Goal: Task Accomplishment & Management: Manage account settings

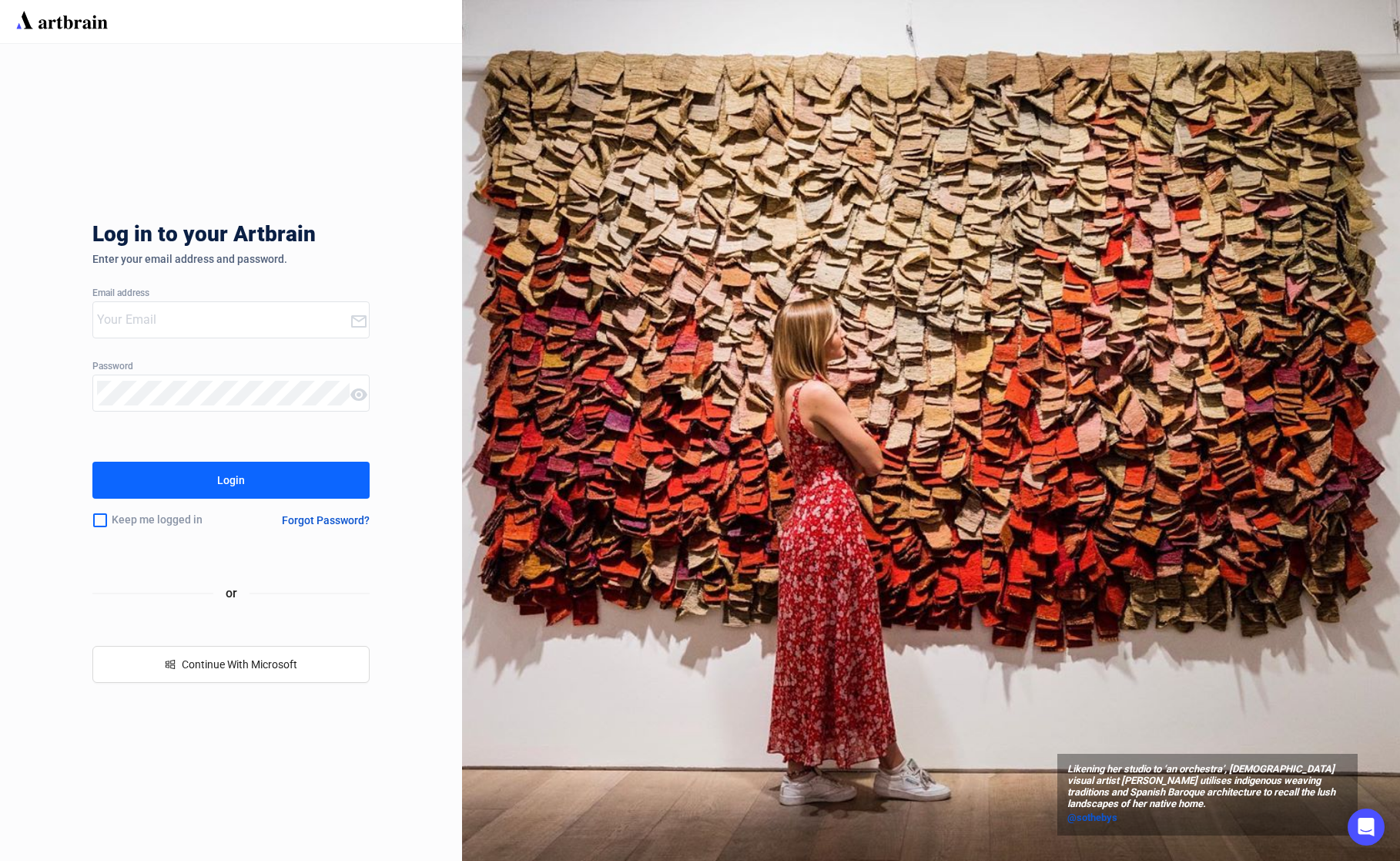
type input "[EMAIL_ADDRESS][DOMAIN_NAME]"
click at [215, 481] on button "Login" at bounding box center [231, 480] width 278 height 37
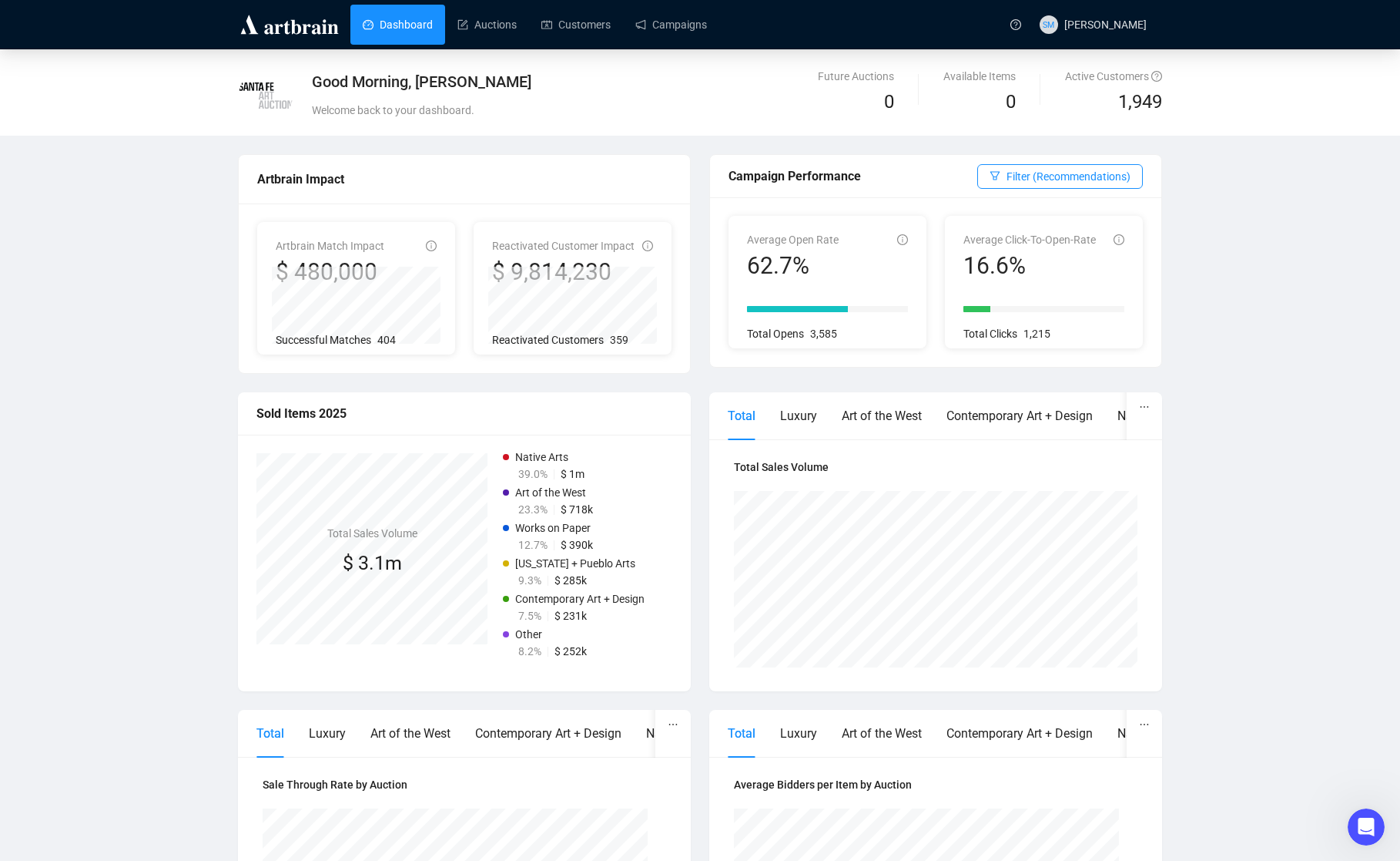
click at [1242, 269] on div "Good Morning, [PERSON_NAME] Welcome back to your dashboard. Future Auctions 0 A…" at bounding box center [700, 668] width 1400 height 1240
click at [674, 30] on link "Campaigns" at bounding box center [671, 24] width 71 height 40
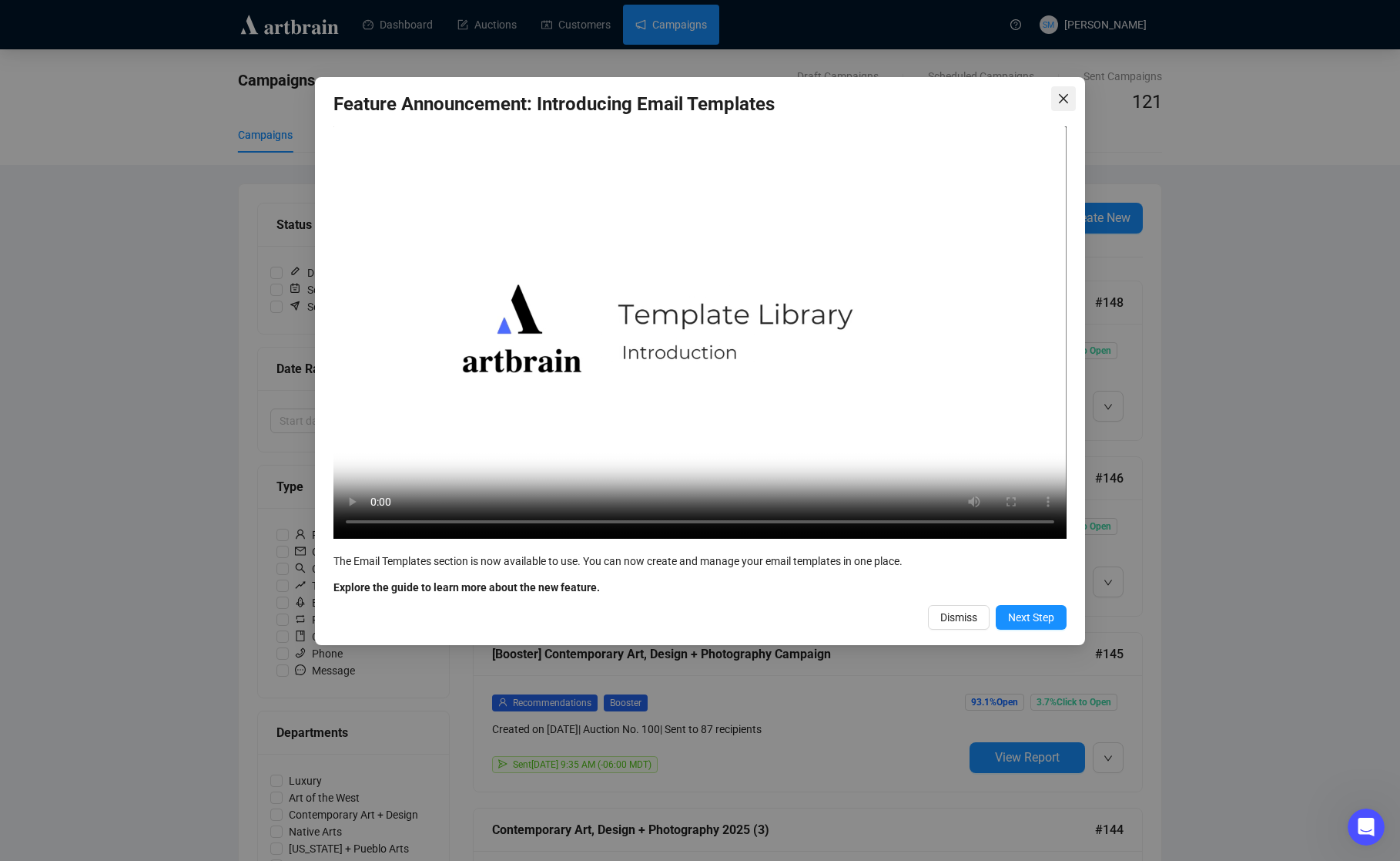
click at [1061, 97] on icon "close" at bounding box center [1063, 98] width 12 height 12
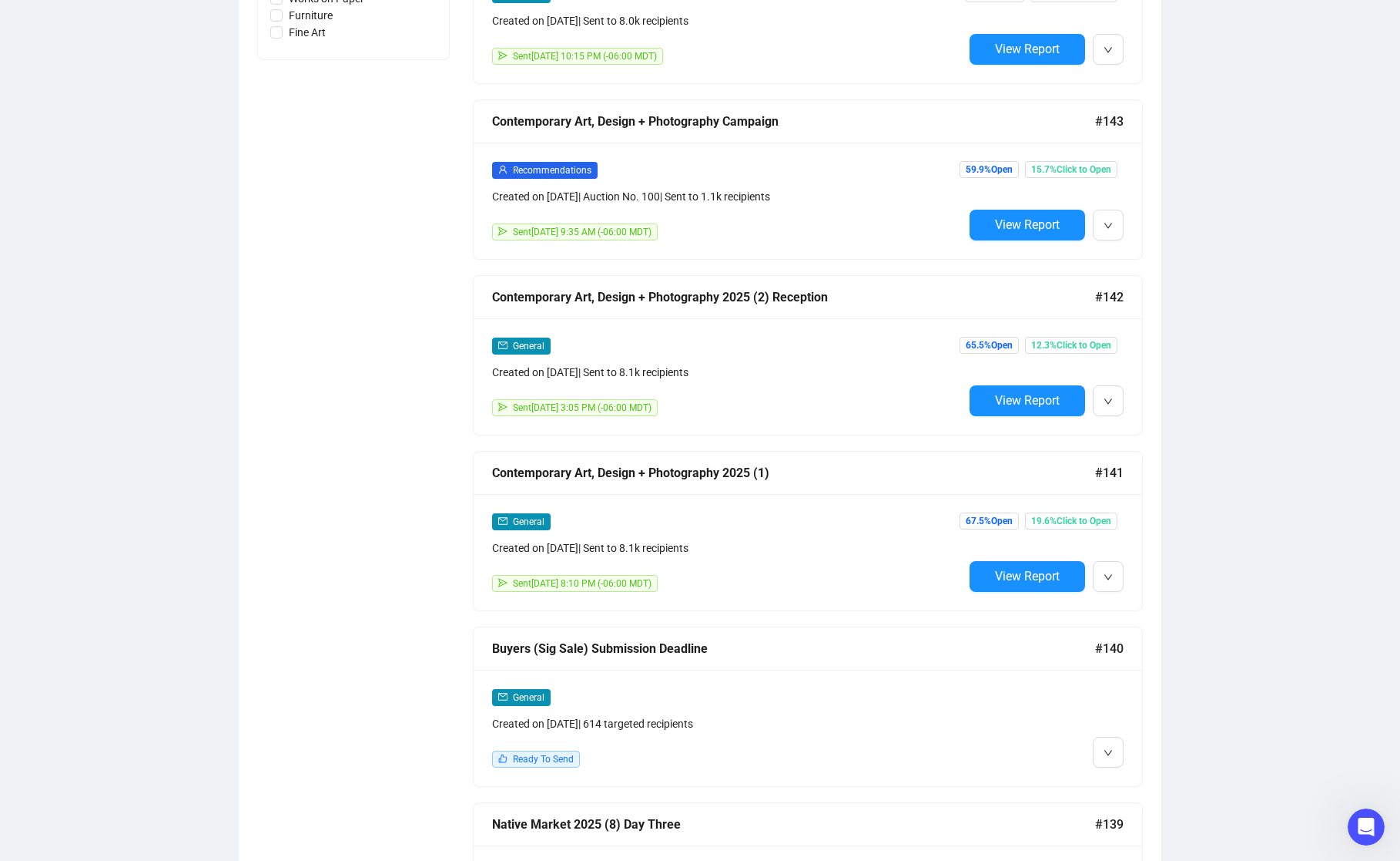
scroll to position [886, 0]
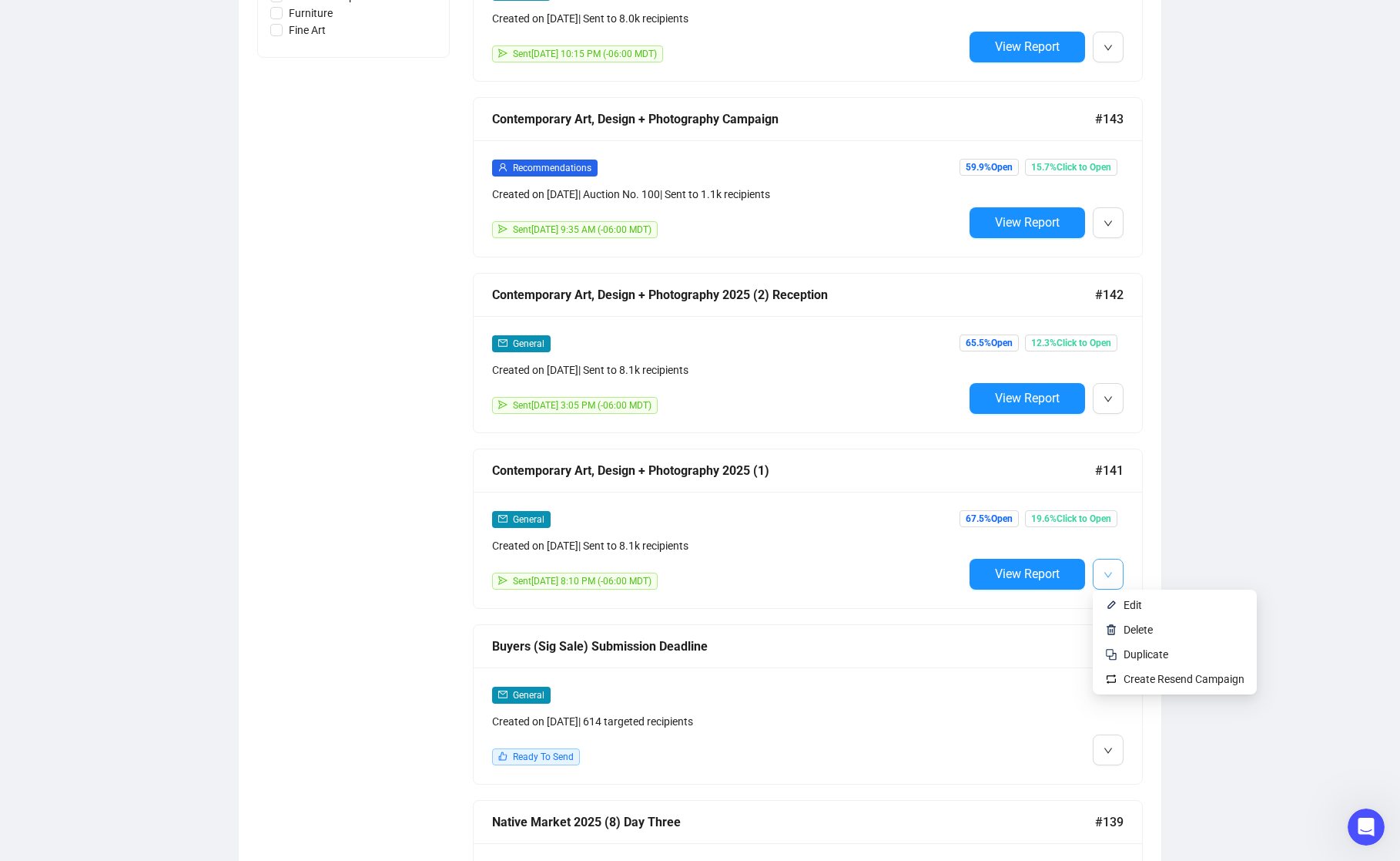
click at [1106, 570] on icon "down" at bounding box center [1109, 575] width 9 height 9
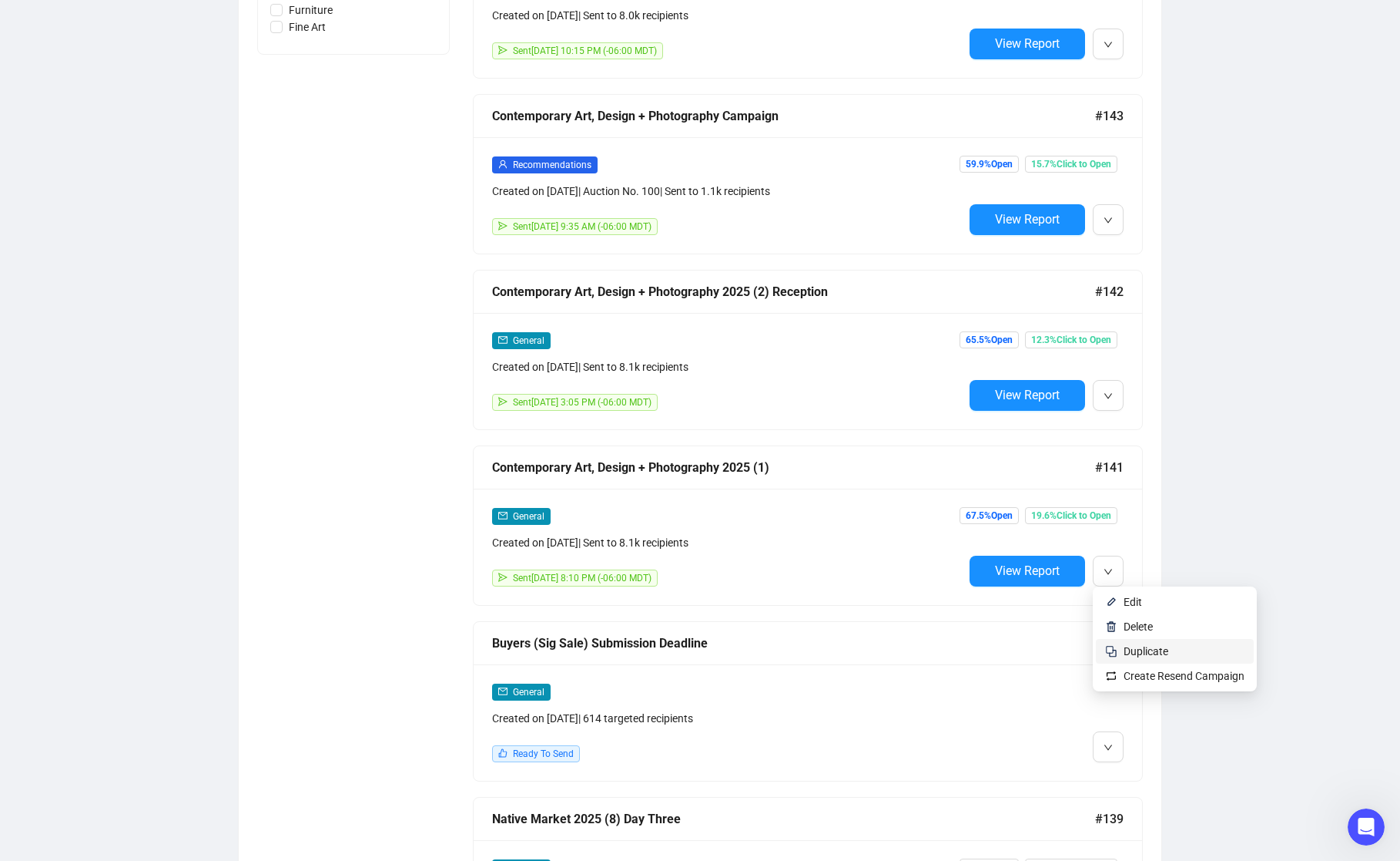
click at [1147, 650] on span "Duplicate" at bounding box center [1146, 651] width 44 height 12
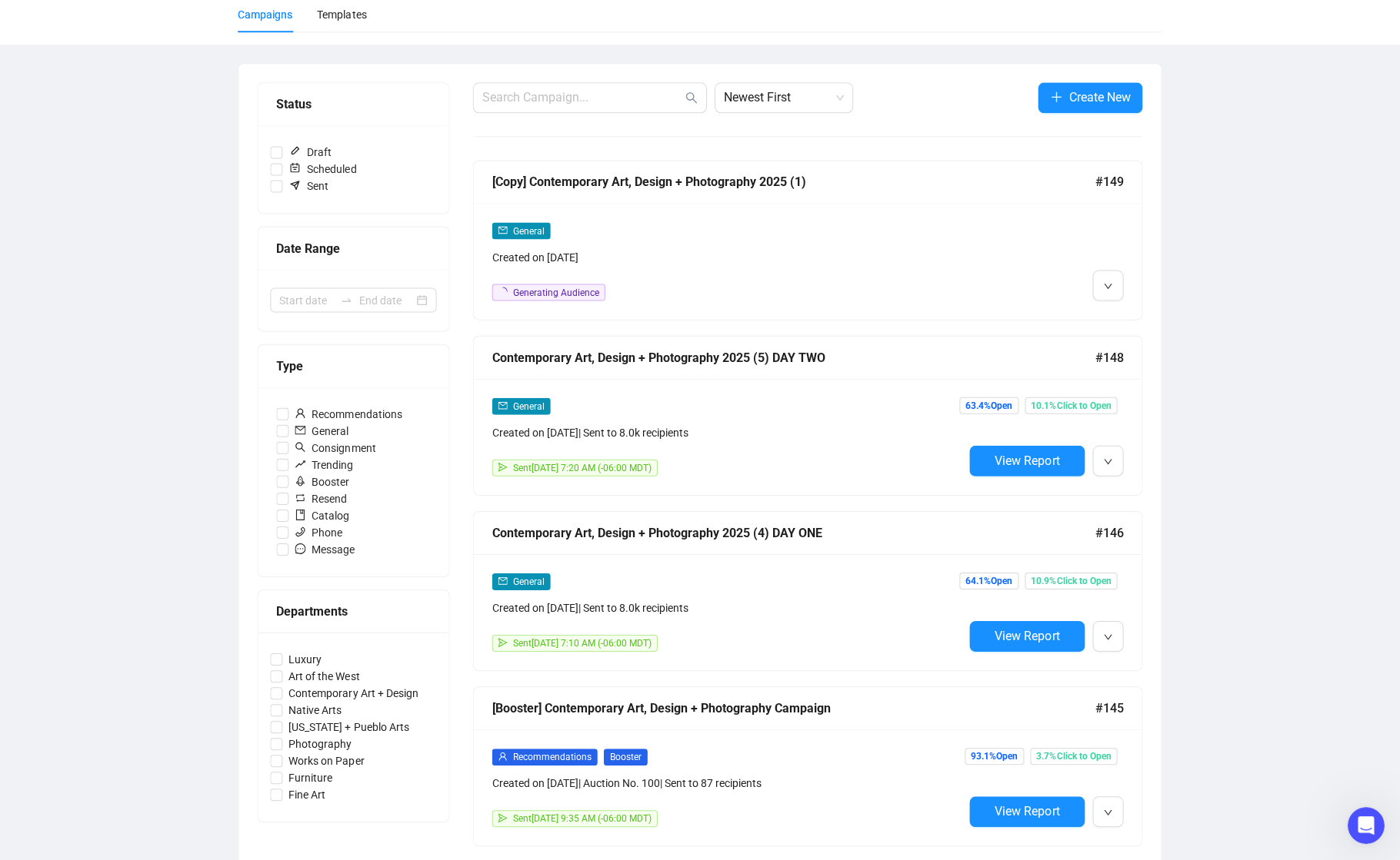
scroll to position [0, 0]
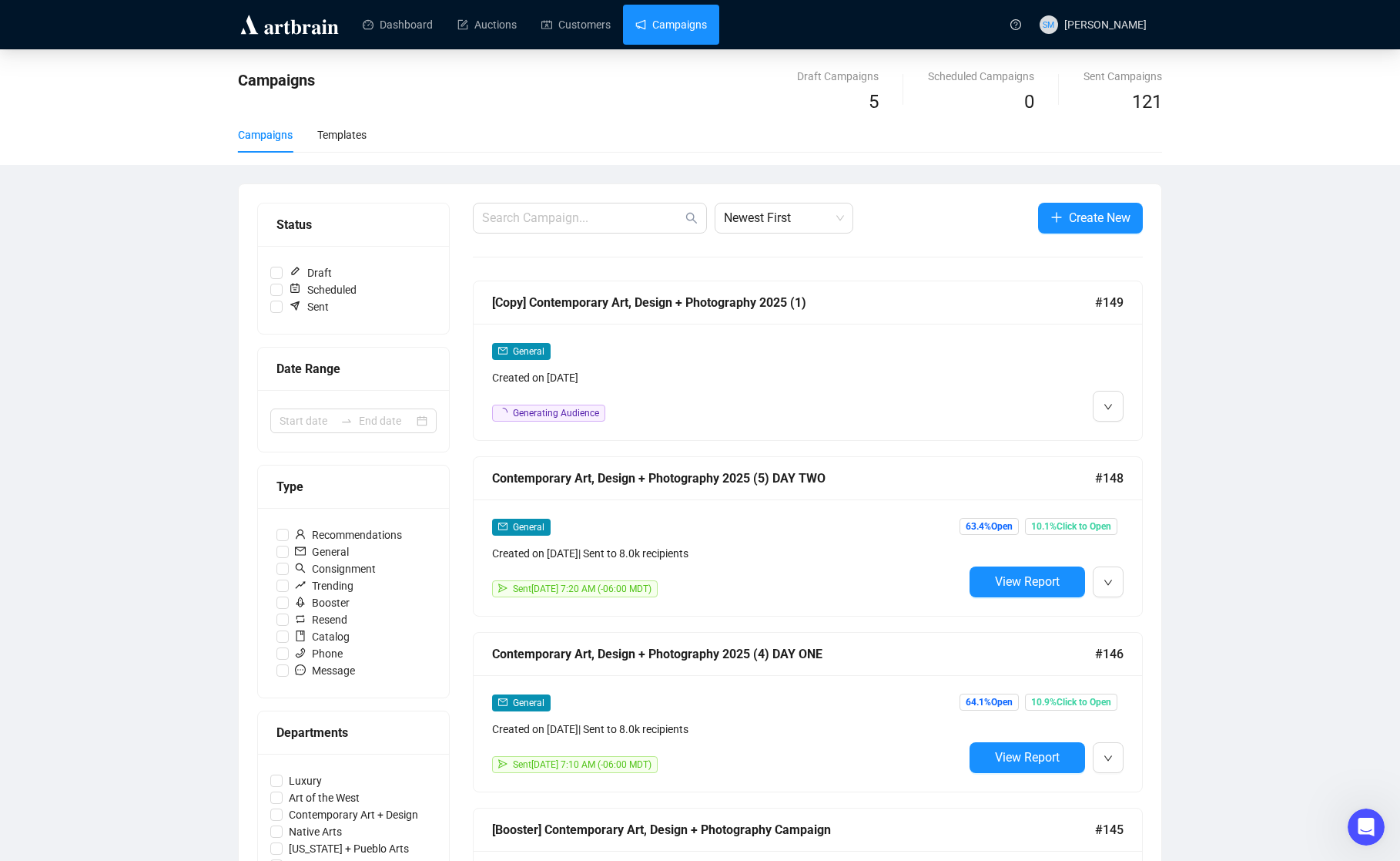
click at [741, 303] on div "[Copy] Contemporary Art, Design + Photography 2025 (1)" at bounding box center [794, 302] width 603 height 19
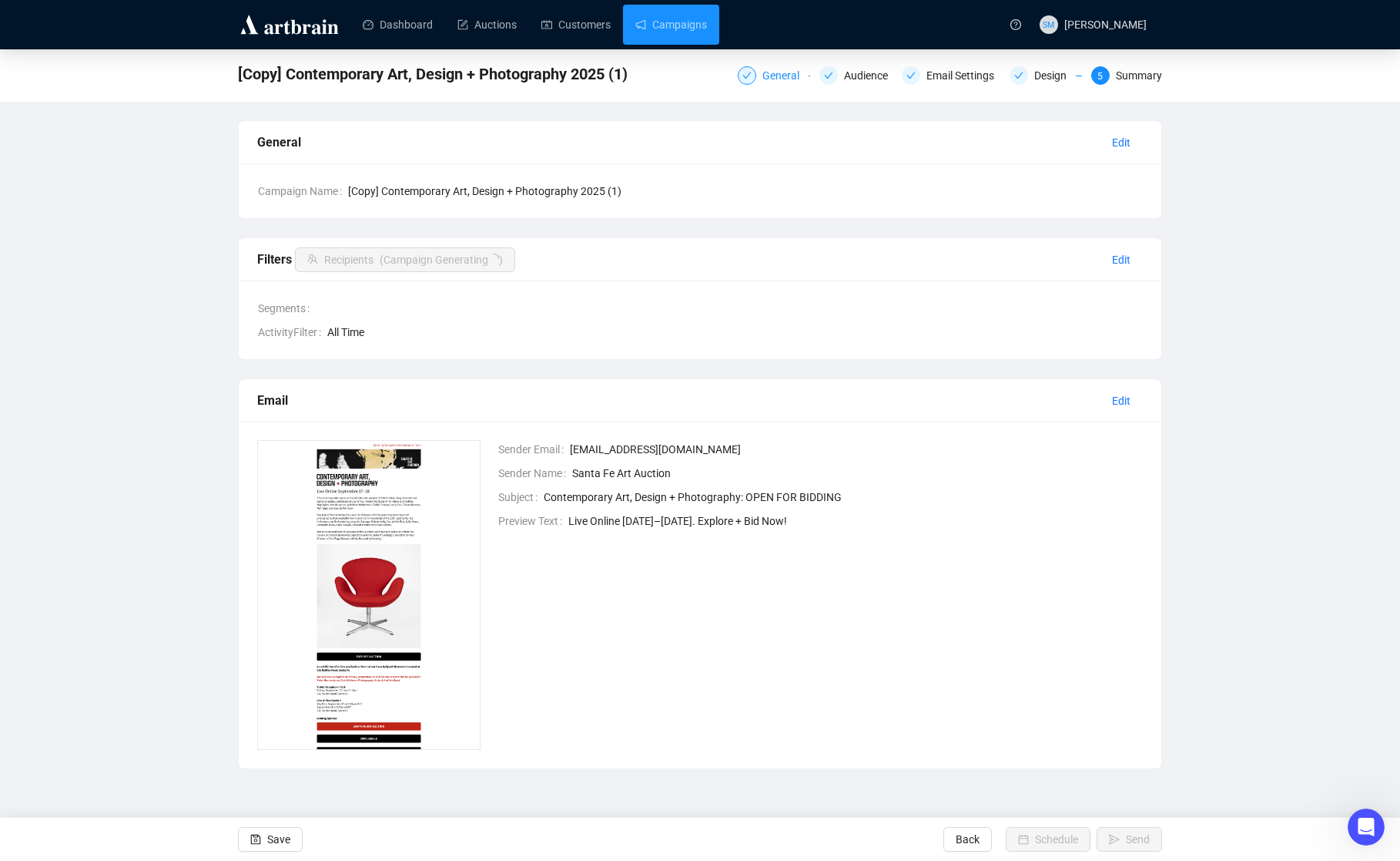
click at [775, 77] on div "General" at bounding box center [786, 76] width 46 height 19
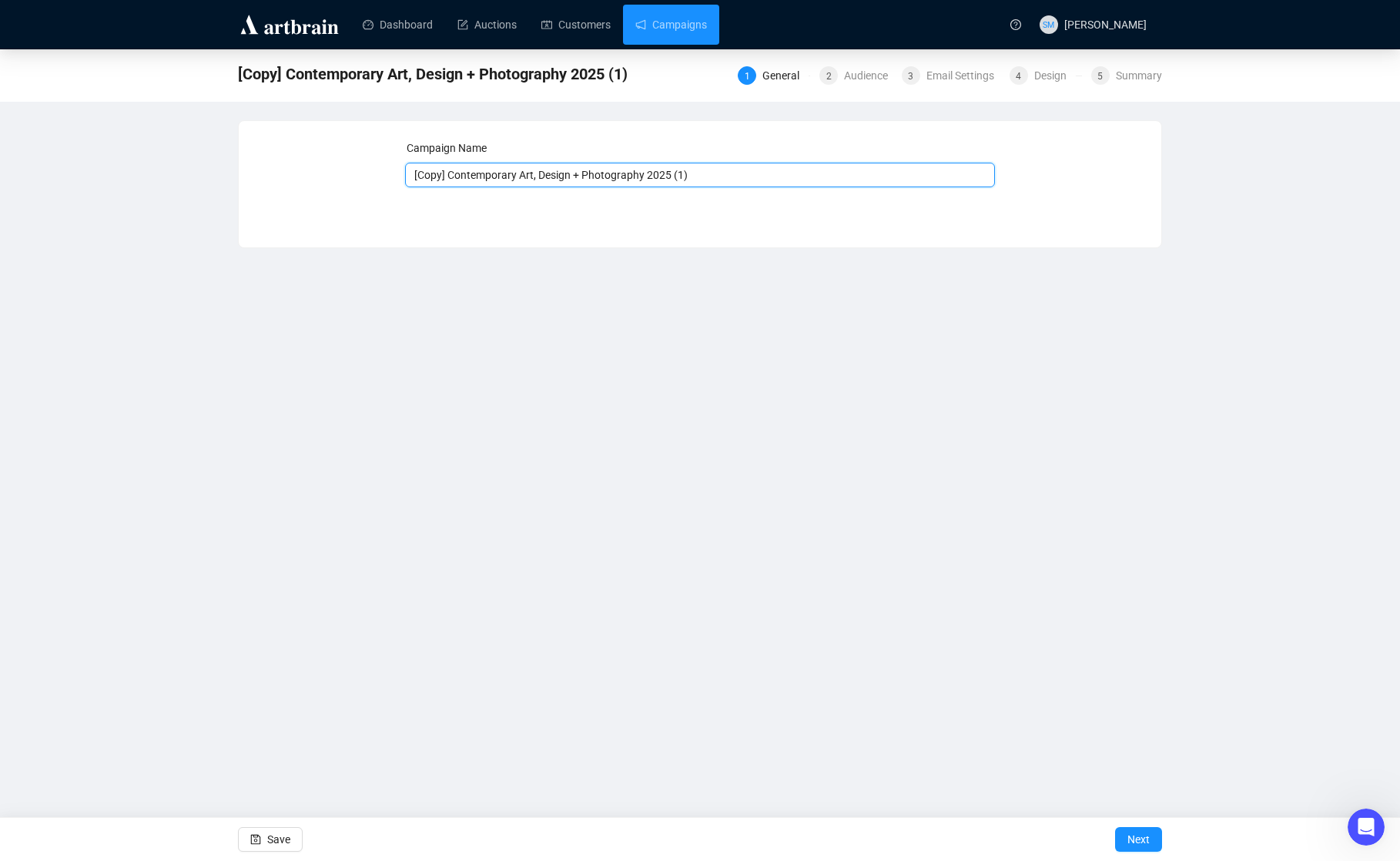
click at [512, 175] on input "[Copy] Contemporary Art, Design + Photography 2025 (1)" at bounding box center [700, 175] width 590 height 25
drag, startPoint x: 656, startPoint y: 174, endPoint x: 411, endPoint y: 170, distance: 245.0
click at [411, 170] on input "[Copy] Contemporary Art, Design + Photography 2025 (1)" at bounding box center [700, 175] width 590 height 25
type input "The Signature Sale 2025 (1)"
click at [648, 211] on div "Campaign Name The Signature Sale 2025 (1) Save Next" at bounding box center [700, 173] width 923 height 104
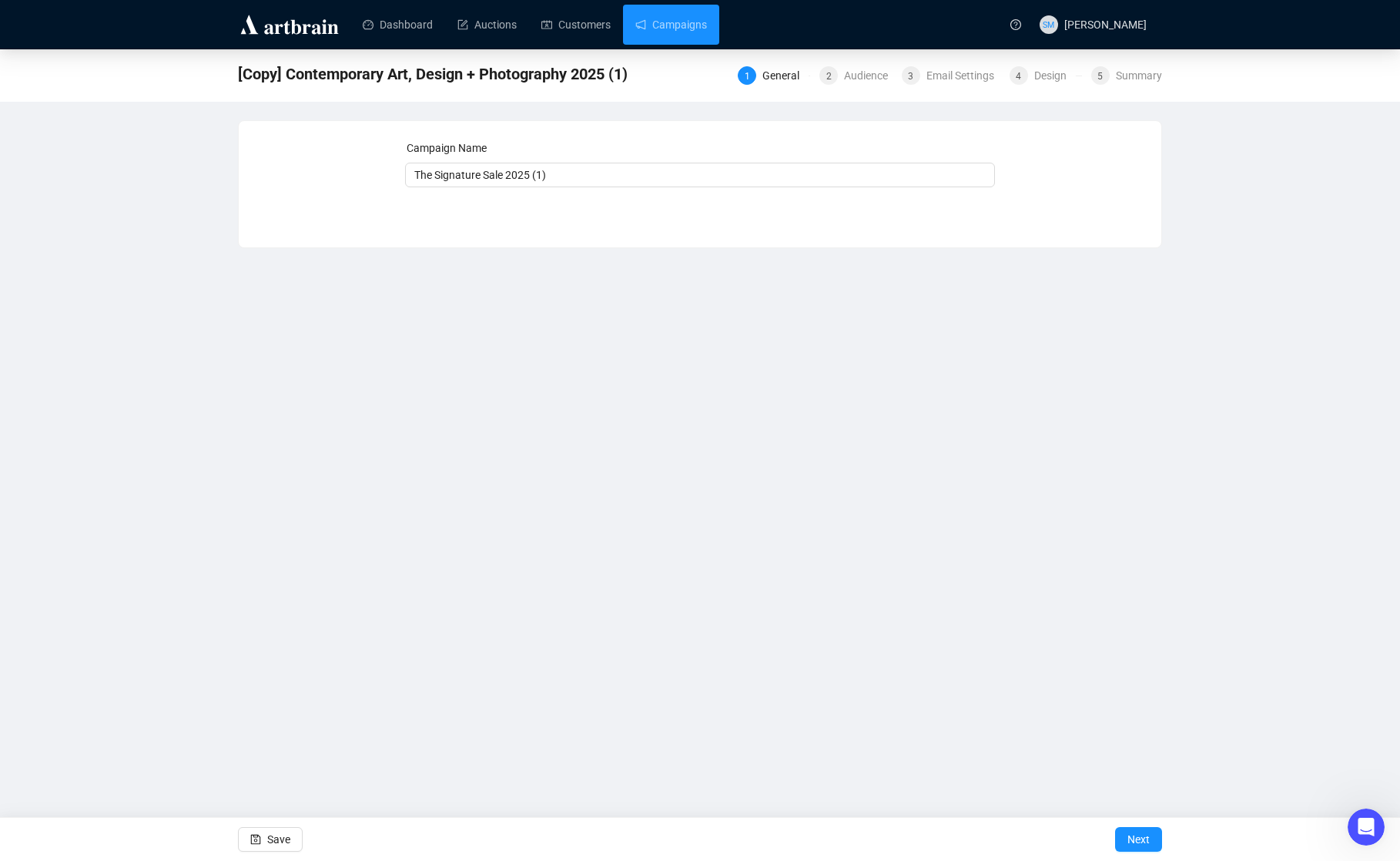
click at [289, 842] on span "Save" at bounding box center [279, 839] width 23 height 44
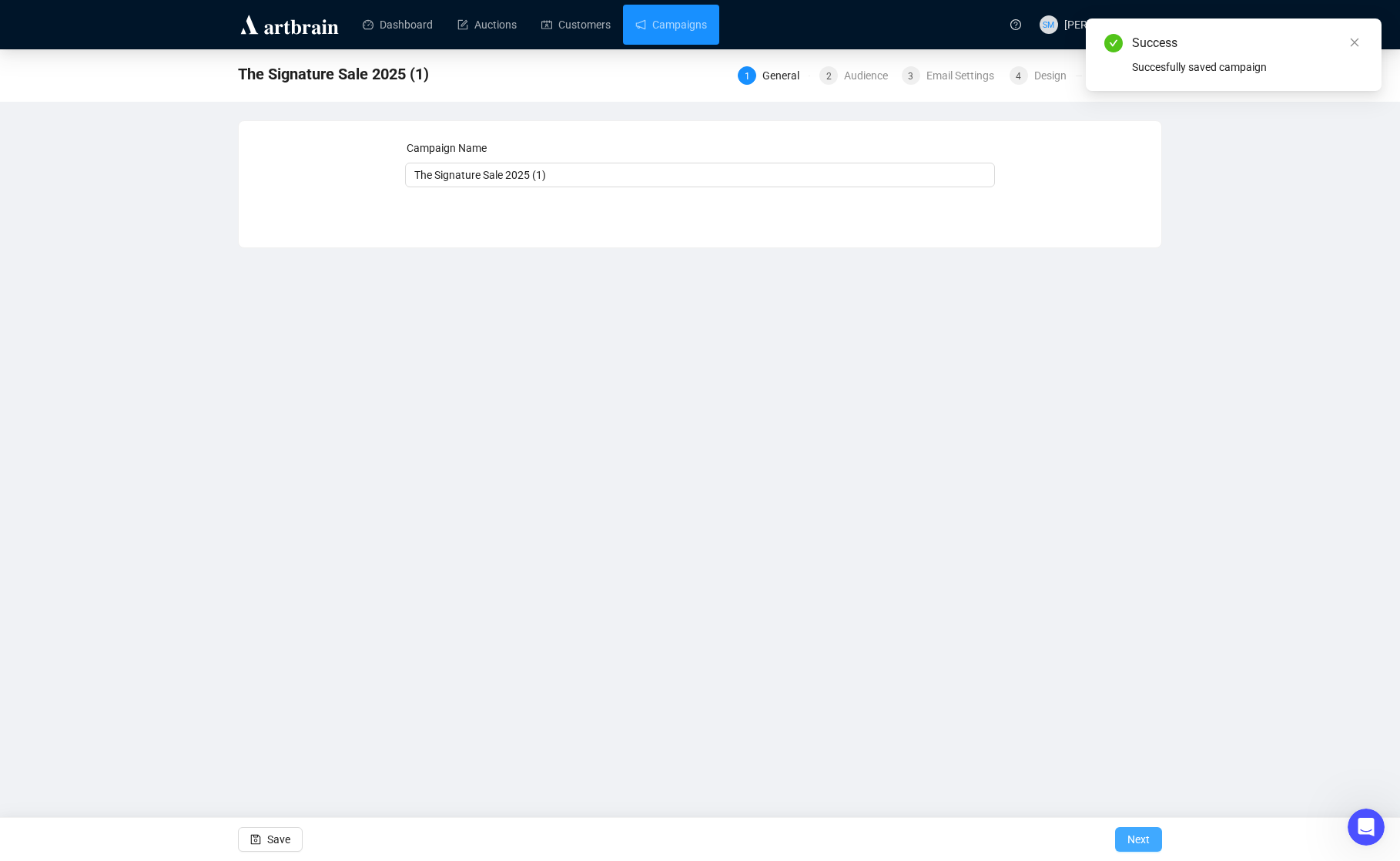
click at [1142, 833] on span "Next" at bounding box center [1138, 839] width 22 height 44
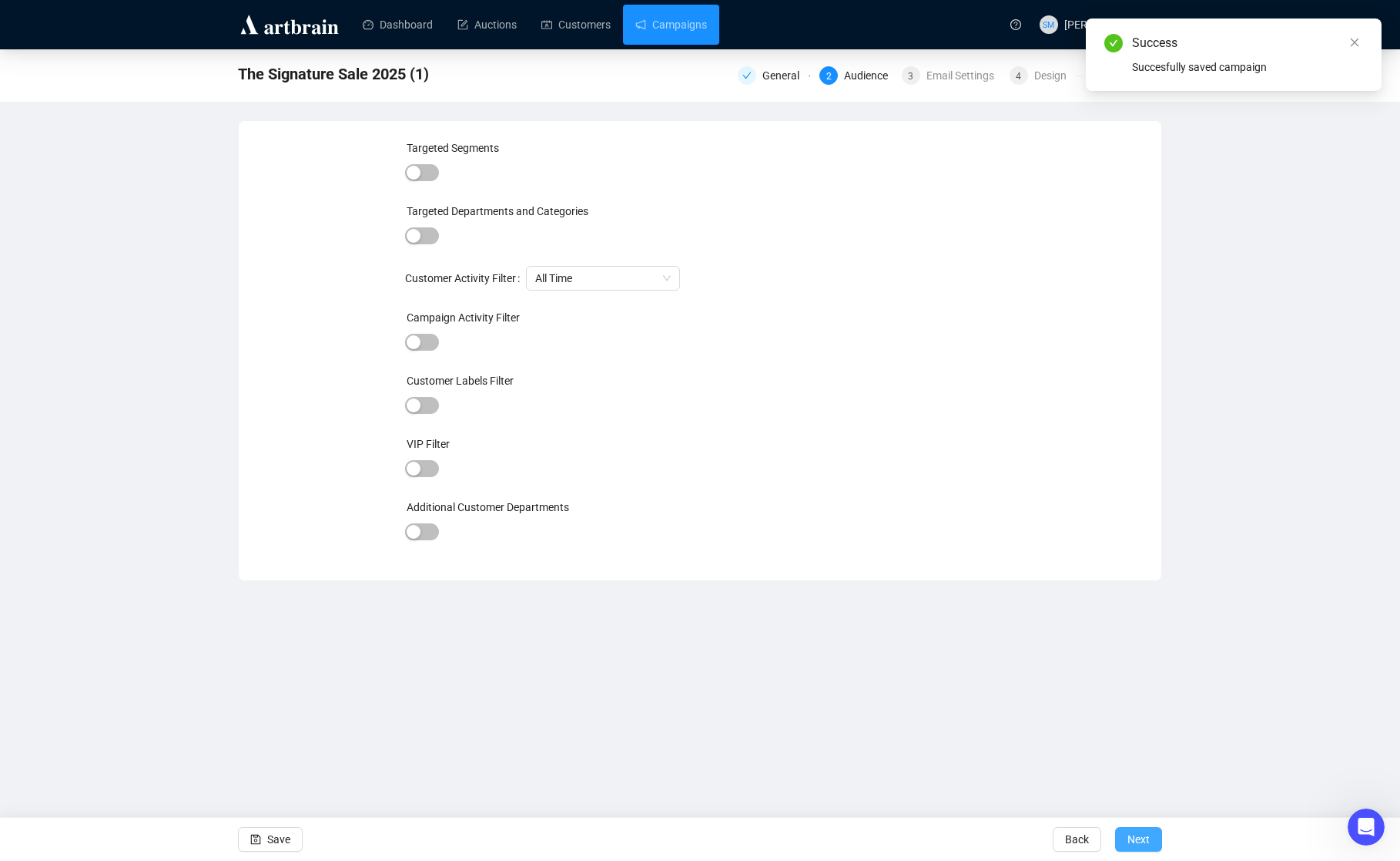
click at [1124, 836] on button "Next" at bounding box center [1138, 839] width 47 height 25
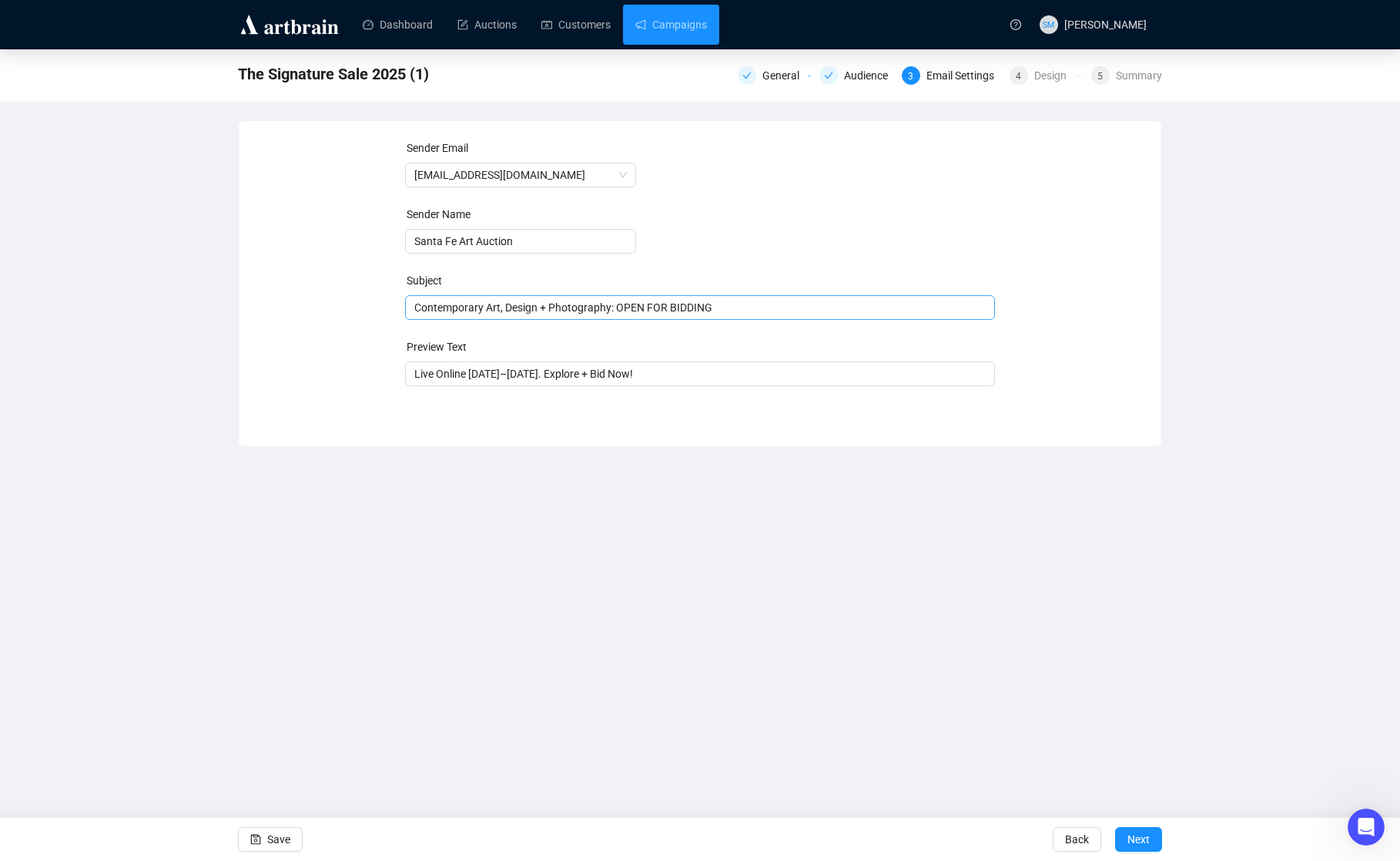
click at [506, 310] on span "Contemporary Art, Design + Photography: OPEN FOR BIDDING" at bounding box center [700, 306] width 590 height 12
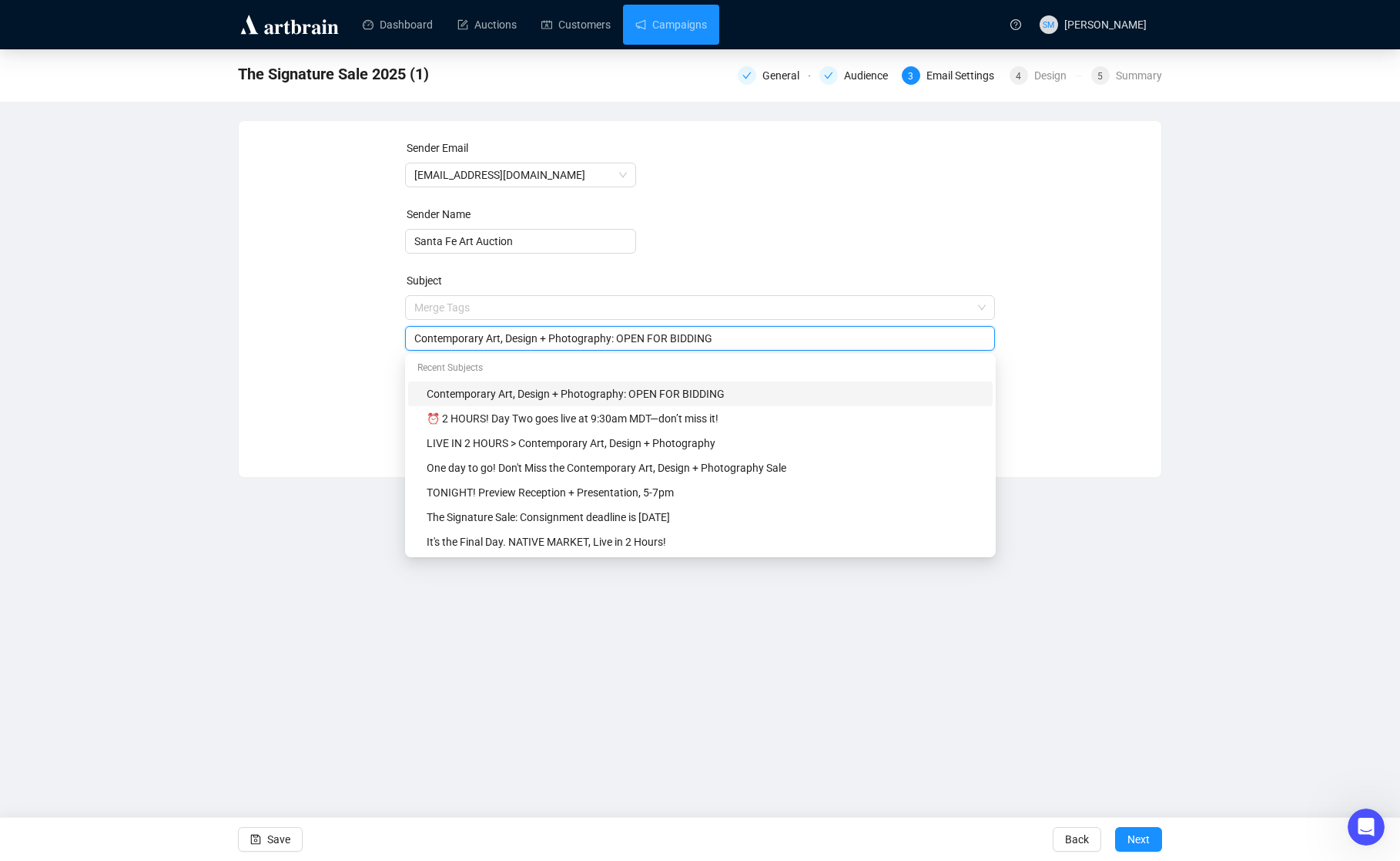
drag, startPoint x: 621, startPoint y: 339, endPoint x: 415, endPoint y: 335, distance: 206.0
click at [415, 335] on input "Contemporary Art, Design + Photography: OPEN FOR BIDDING" at bounding box center [700, 338] width 572 height 17
type input "The Signature Sale: OPEN FOR BIDDING"
click at [237, 356] on div "The Signature Sale 2025 (1) General Audience 3 Email Settings 4 Design 5 Summar…" at bounding box center [700, 263] width 1400 height 429
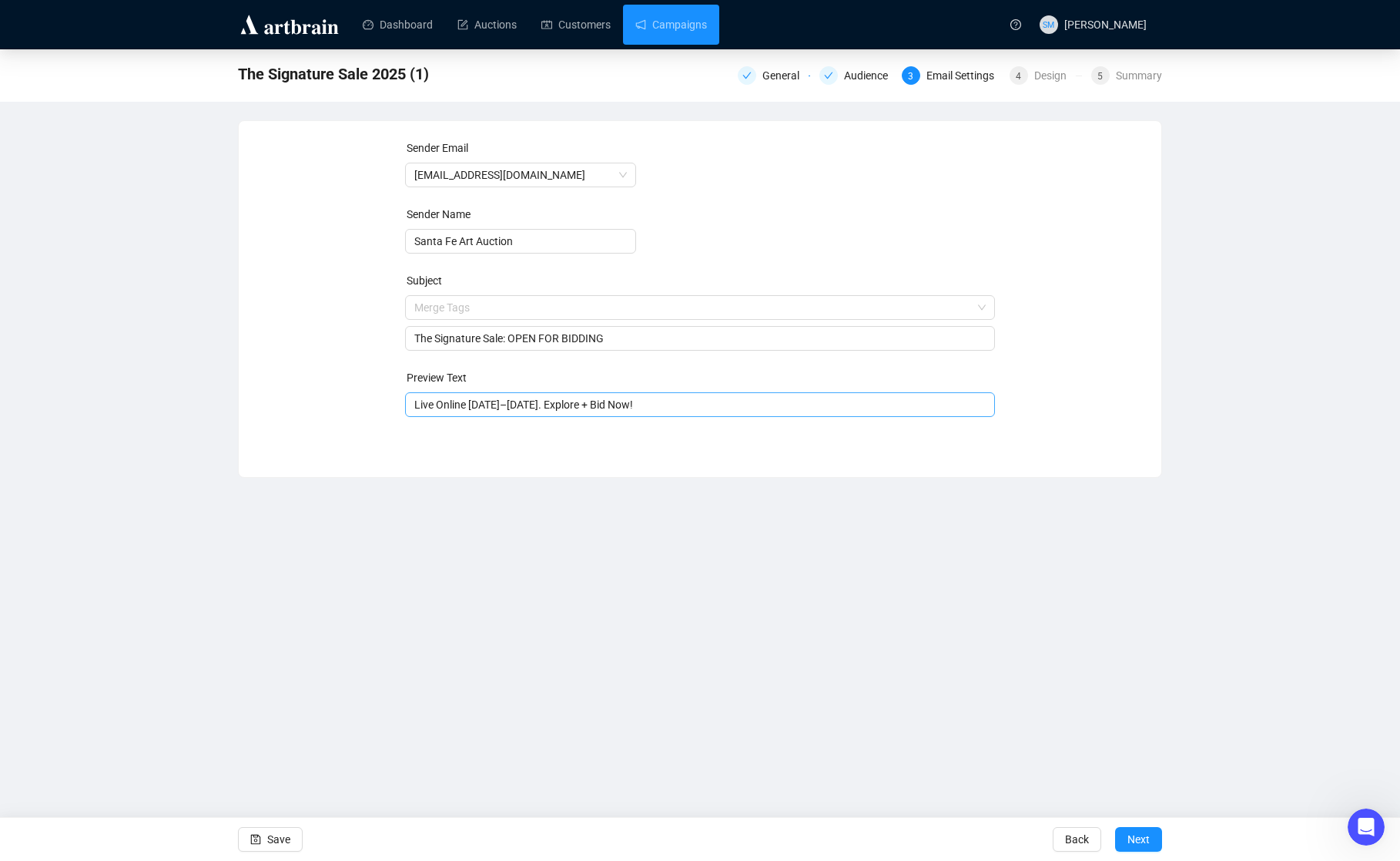
click at [444, 397] on input "Live Online [DATE]–[DATE]. Explore + Bid Now!" at bounding box center [700, 405] width 572 height 17
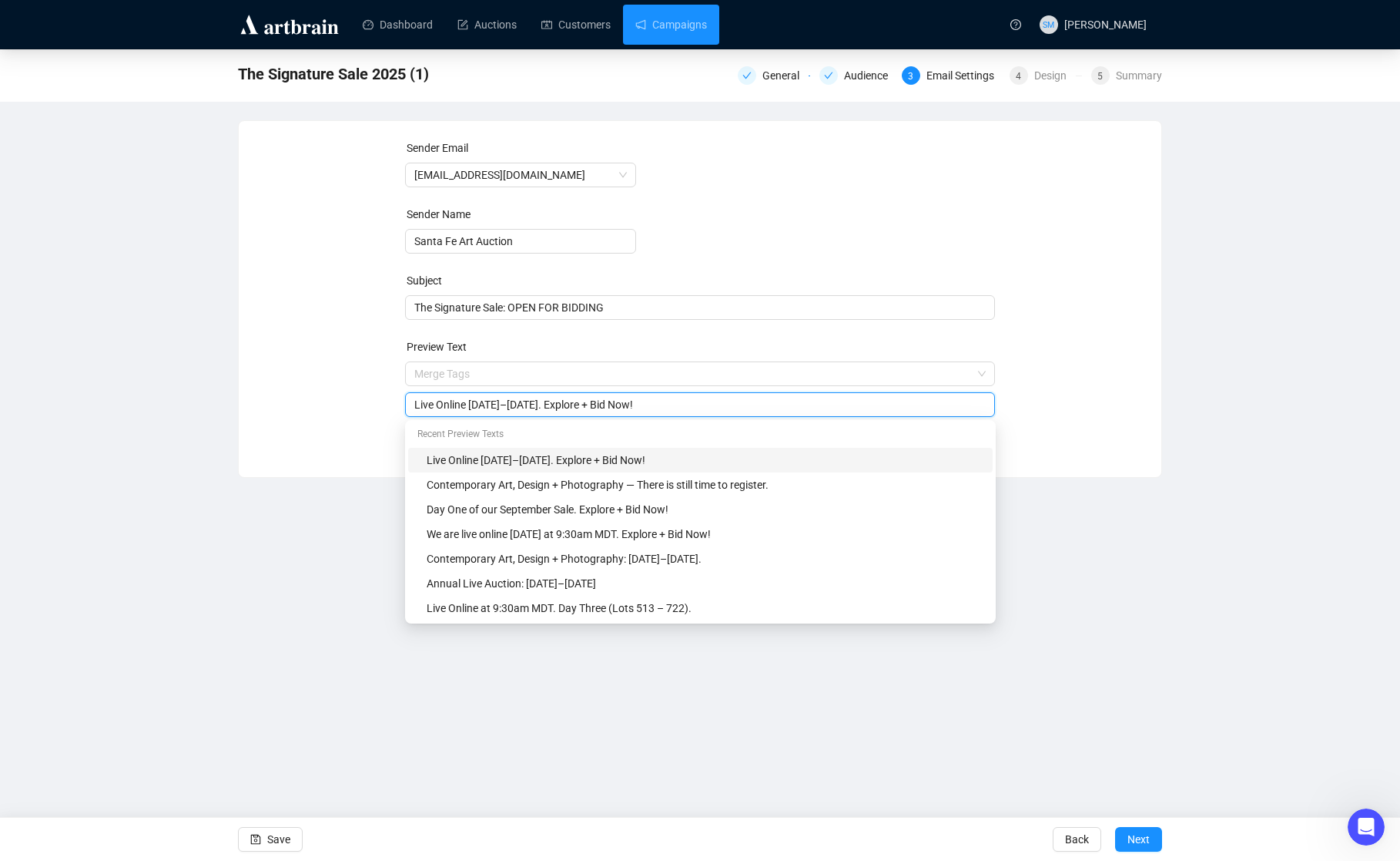
click at [440, 404] on input "Live Online [DATE]–[DATE]. Explore + Bid Now!" at bounding box center [700, 405] width 572 height 17
click at [415, 403] on input "Live + Online [DATE]–[DATE]. Explore + Bid Now!" at bounding box center [700, 405] width 572 height 17
drag, startPoint x: 516, startPoint y: 404, endPoint x: 475, endPoint y: 404, distance: 41.0
click at [475, 404] on input "Annual Live + Online [DATE]–[DATE]. Explore + Bid Now!" at bounding box center [700, 405] width 572 height 17
drag, startPoint x: 603, startPoint y: 402, endPoint x: 519, endPoint y: 400, distance: 84.0
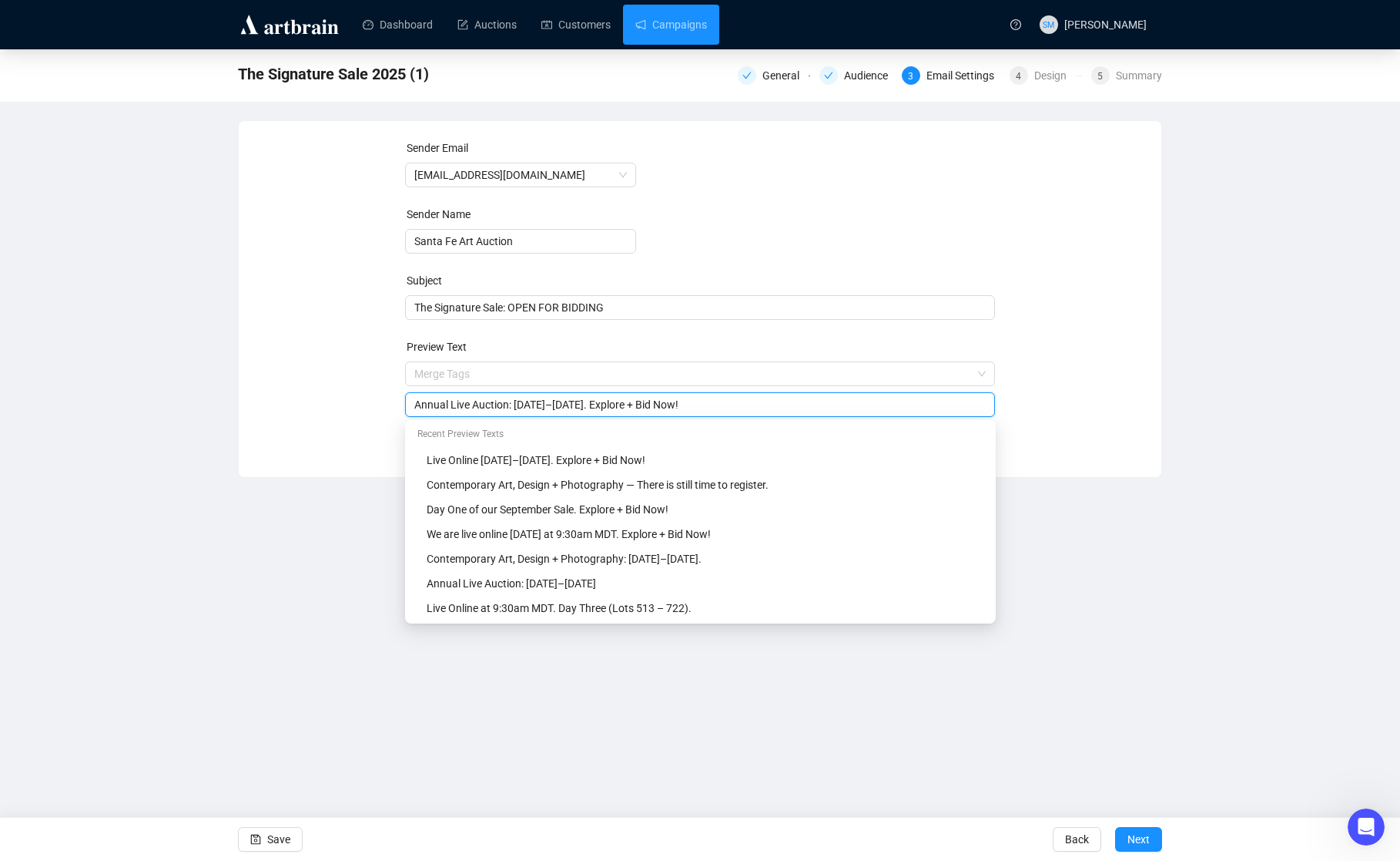
click at [519, 400] on input "Annual Live Auction: [DATE]–[DATE]. Explore + Bid Now!" at bounding box center [700, 405] width 572 height 17
type input "Annual Live Auction: [DATE]–[DATE]. Explore + Bid Now!"
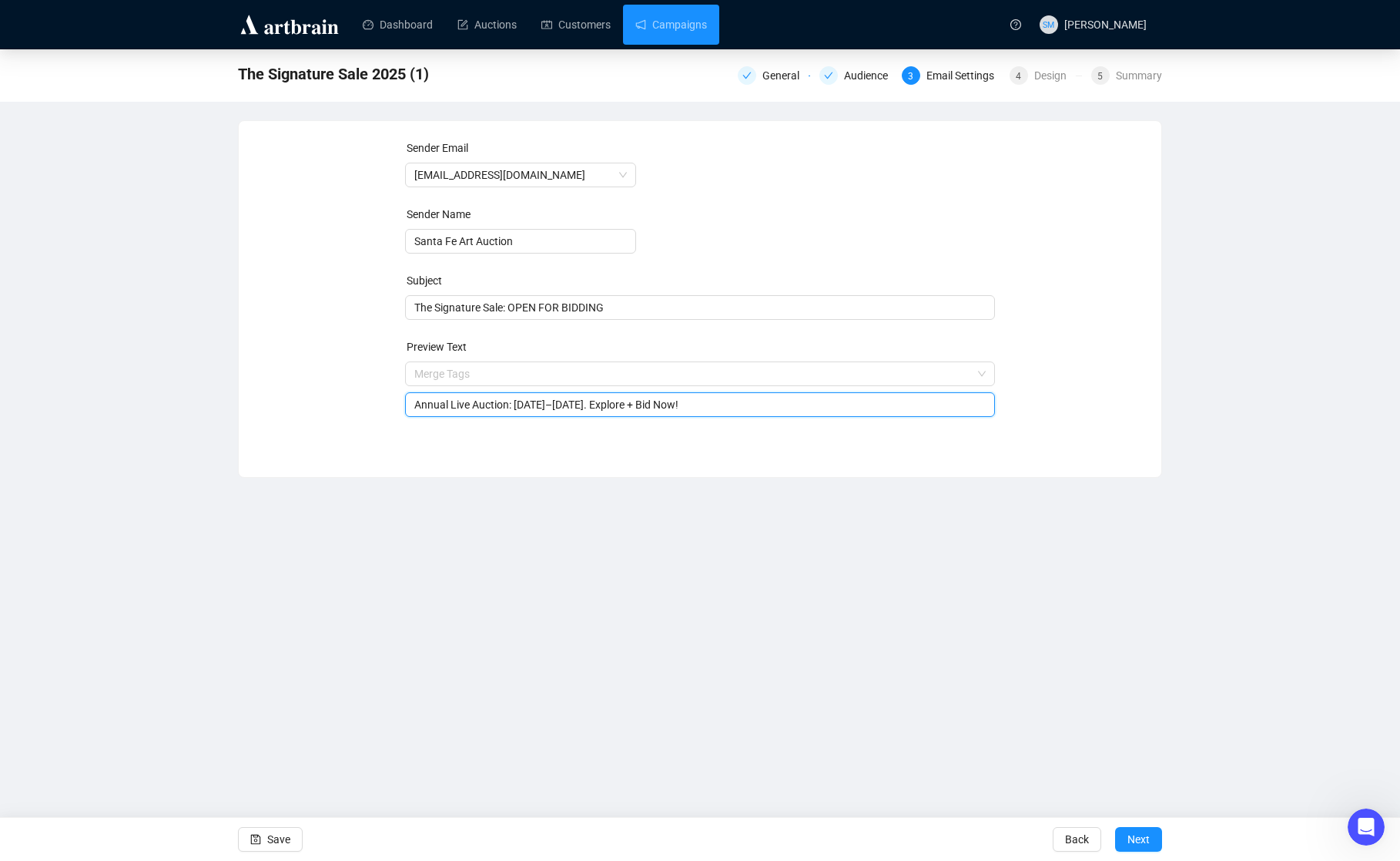
click at [1154, 546] on div "Dashboard Auctions Customers Campaigns SM [PERSON_NAME] The Signature Sale 2025…" at bounding box center [700, 430] width 1400 height 861
click at [284, 845] on span "Save" at bounding box center [279, 839] width 23 height 44
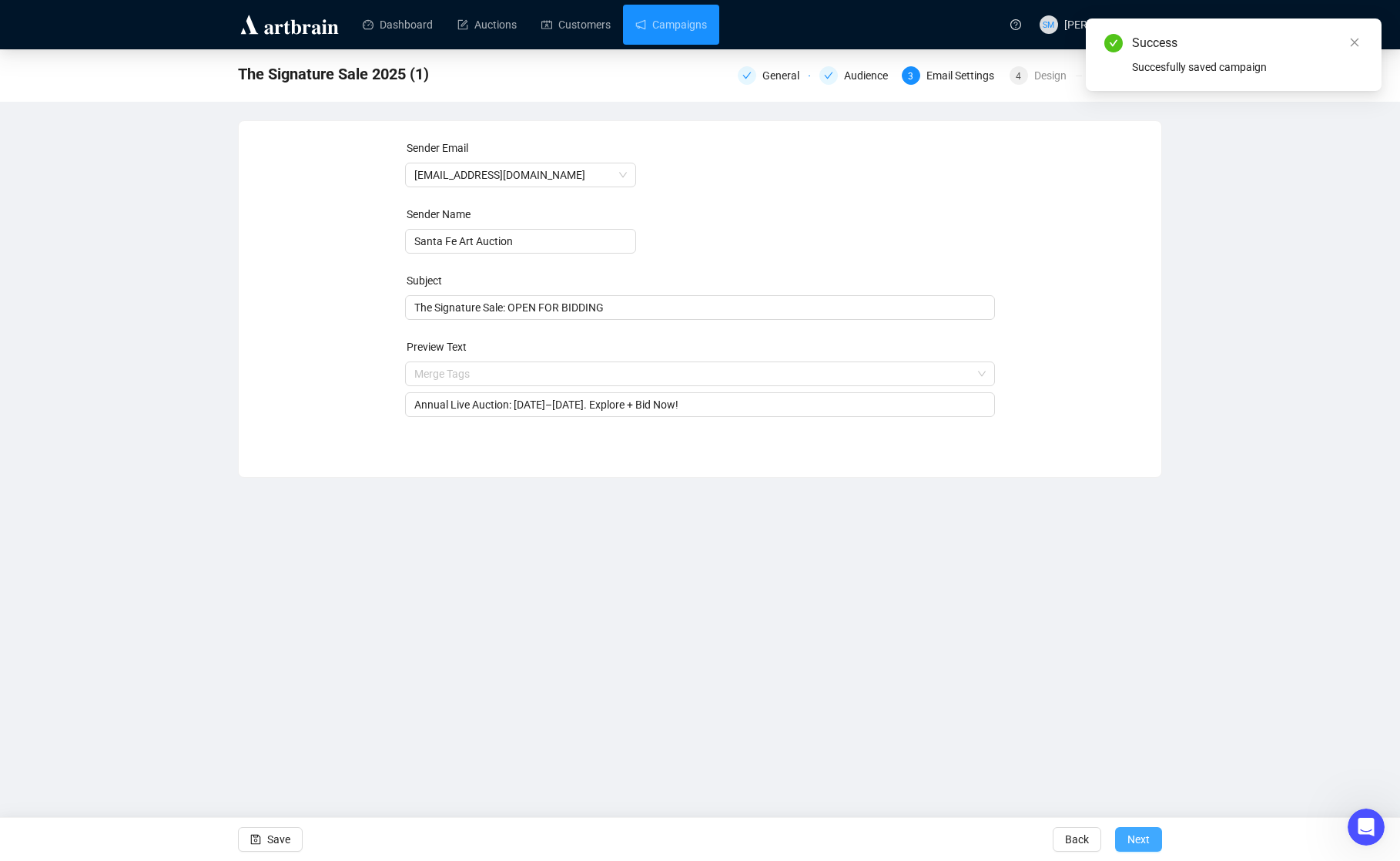
click at [1129, 834] on span "Next" at bounding box center [1138, 839] width 22 height 44
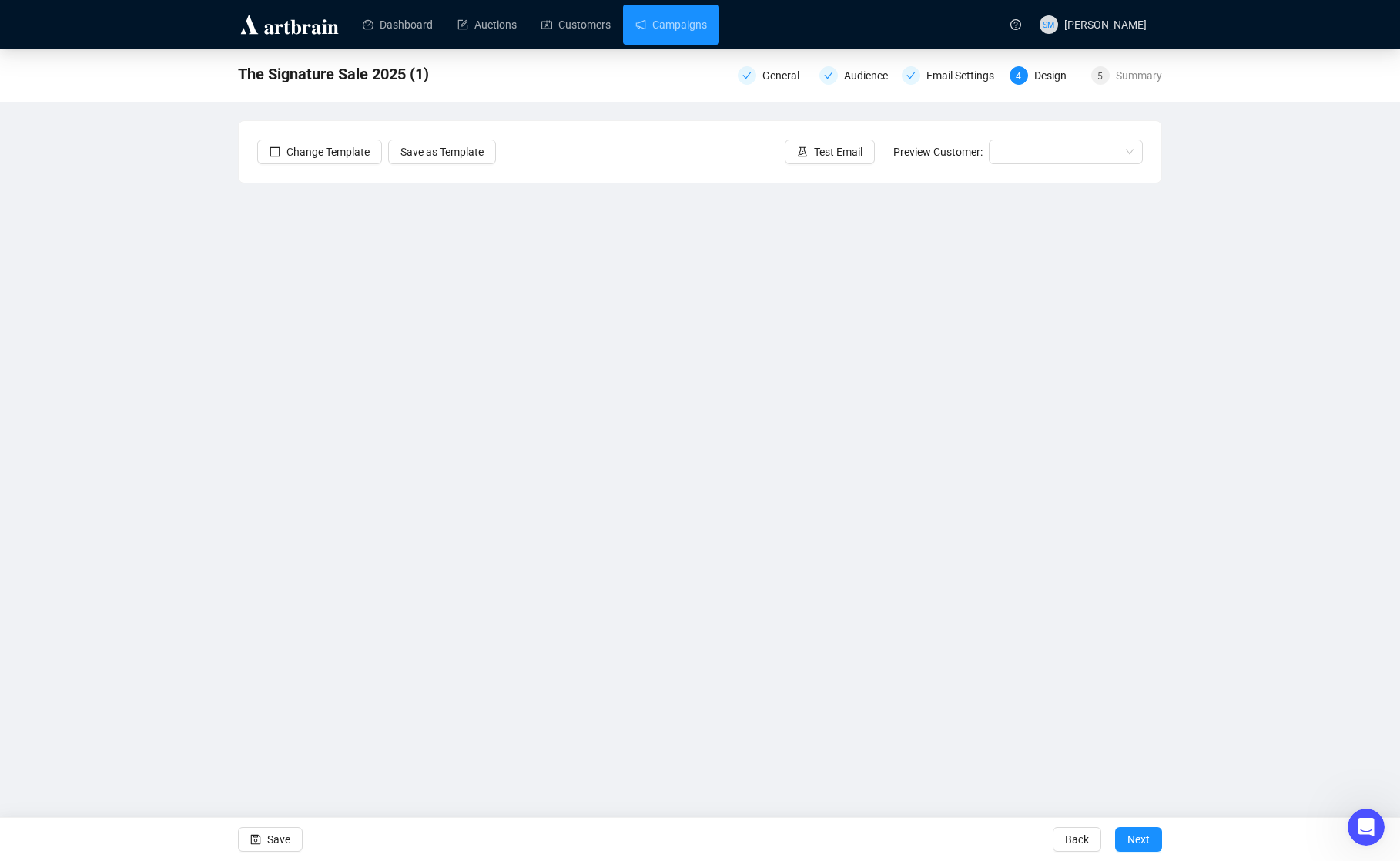
click at [220, 454] on div "The Signature Sale 2025 (1) General Audience Email Settings 4 Design 5 Summary …" at bounding box center [700, 382] width 1400 height 668
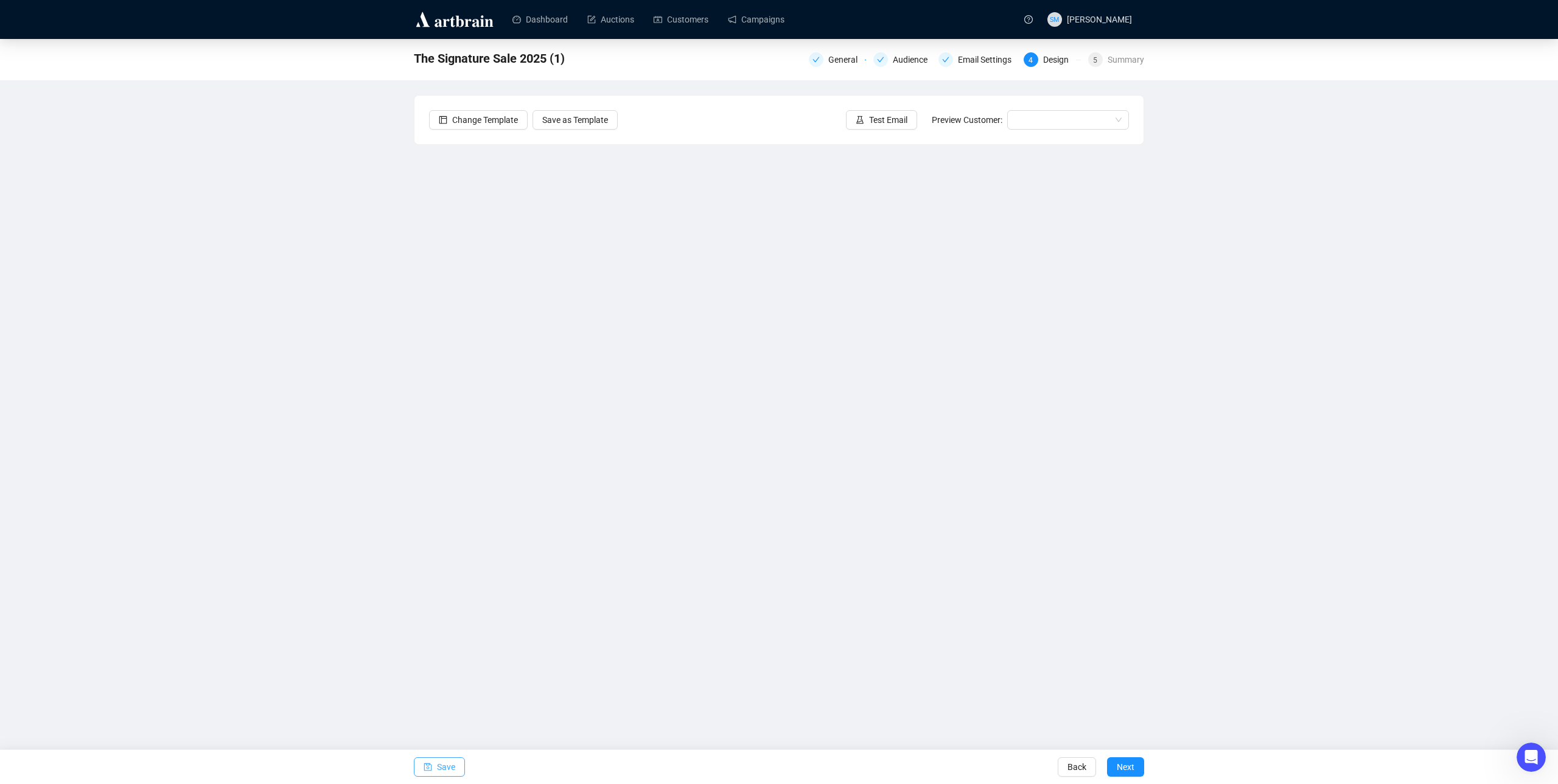
click at [444, 679] on span "Save" at bounding box center [446, 766] width 18 height 34
click at [419, 679] on button "Save" at bounding box center [440, 766] width 51 height 20
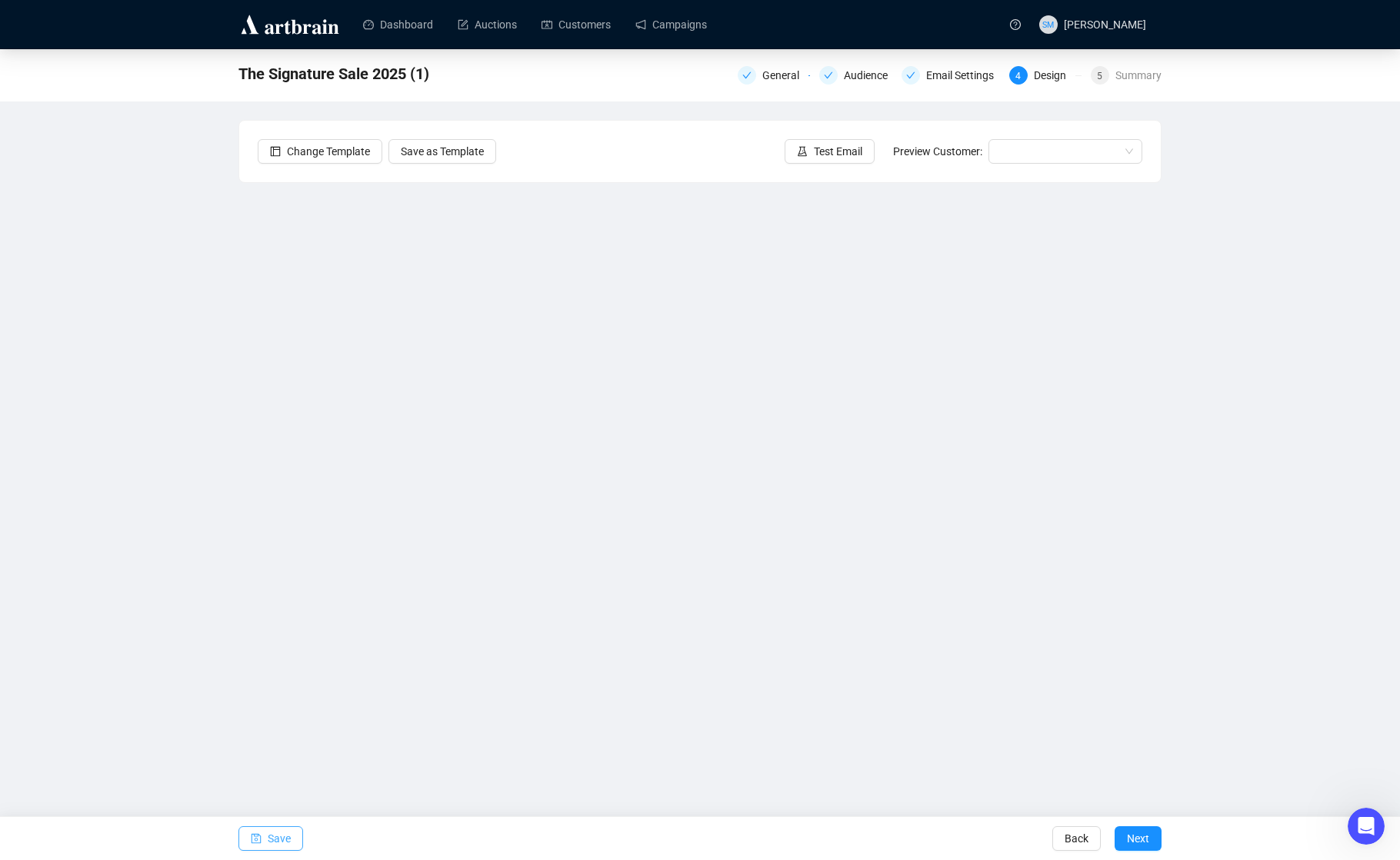
click at [278, 836] on span "Save" at bounding box center [279, 839] width 23 height 43
click at [816, 745] on div "Dashboard Auctions Customers Campaigns SM [PERSON_NAME] The Signature Sale 2025…" at bounding box center [700, 430] width 1400 height 860
click at [282, 845] on span "Save" at bounding box center [279, 839] width 23 height 43
click at [274, 840] on span "Save" at bounding box center [279, 839] width 23 height 43
click at [264, 835] on button "Save" at bounding box center [271, 839] width 65 height 25
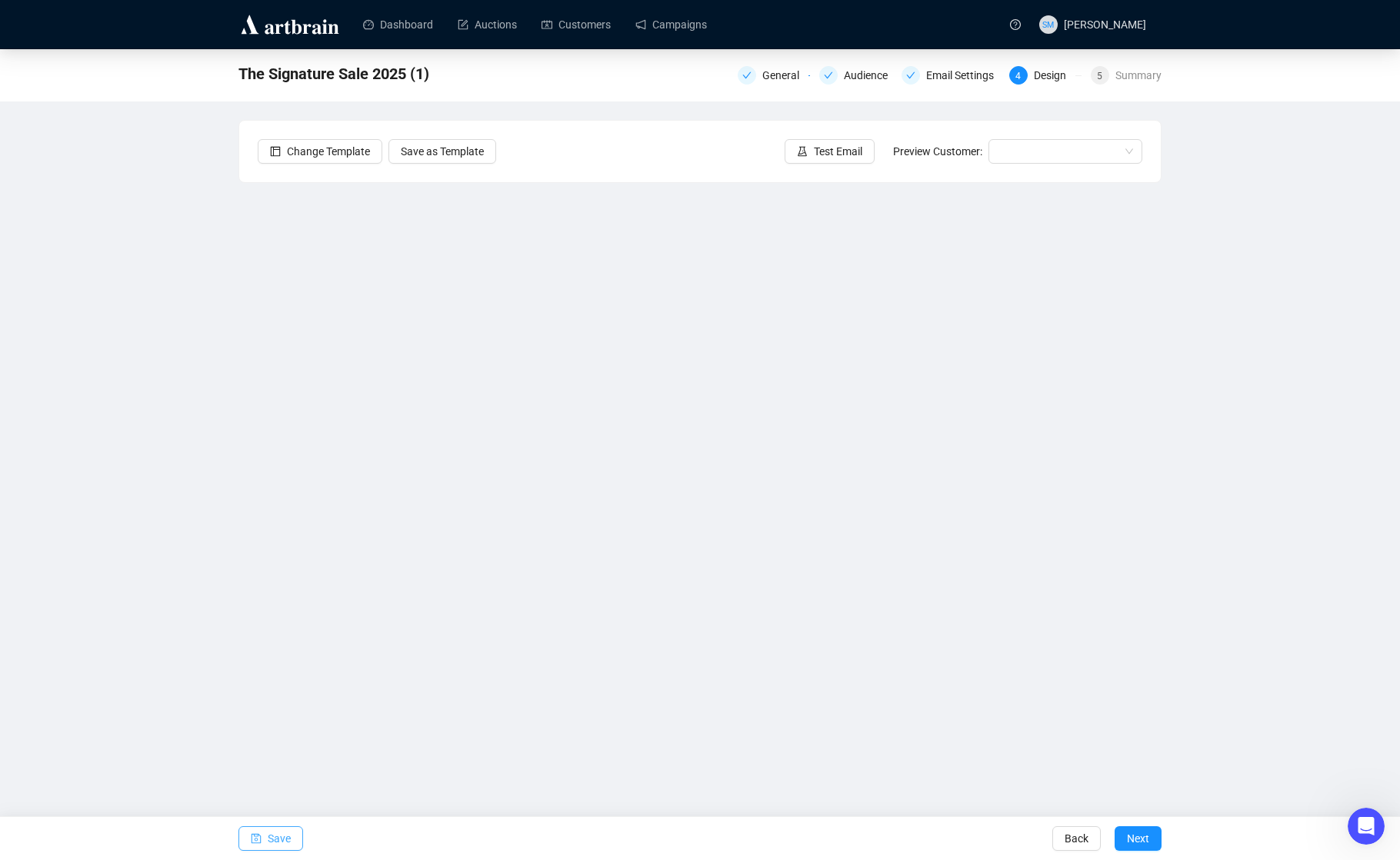
click at [275, 837] on span "Save" at bounding box center [279, 839] width 23 height 43
click at [281, 837] on span "Save" at bounding box center [279, 839] width 23 height 43
click at [274, 840] on span "Save" at bounding box center [279, 839] width 23 height 43
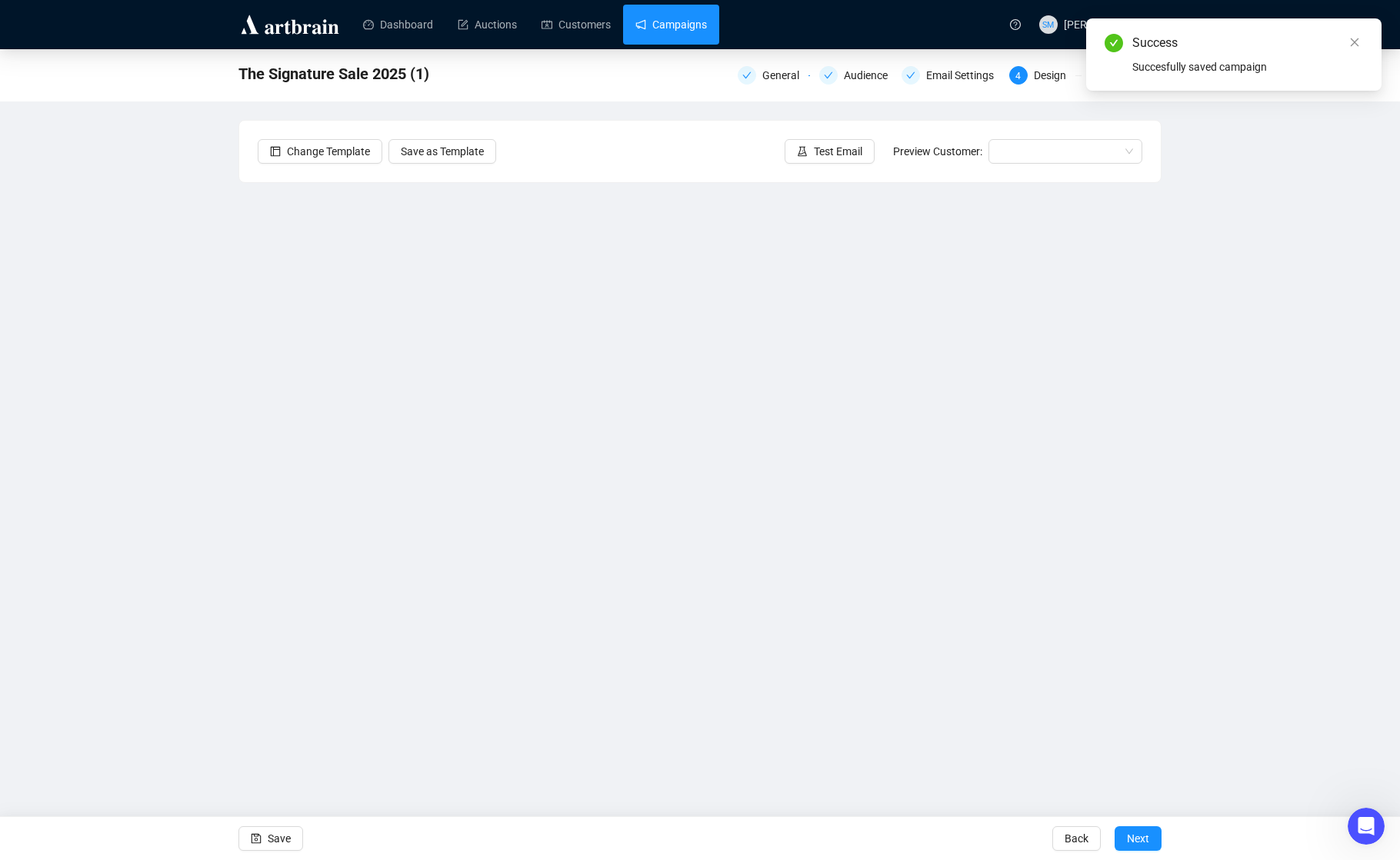
click at [676, 21] on link "Campaigns" at bounding box center [670, 24] width 71 height 40
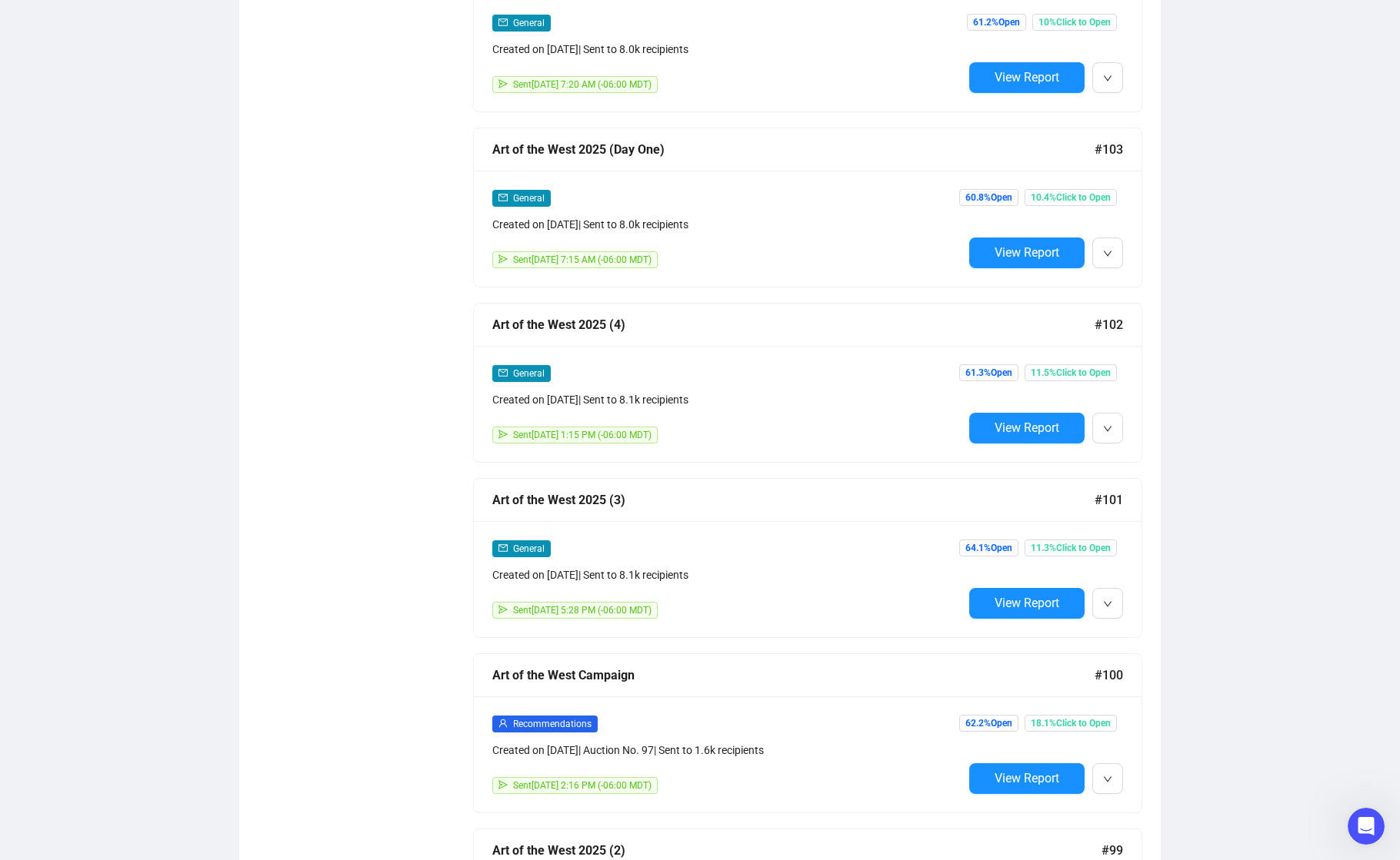
scroll to position [6474, 0]
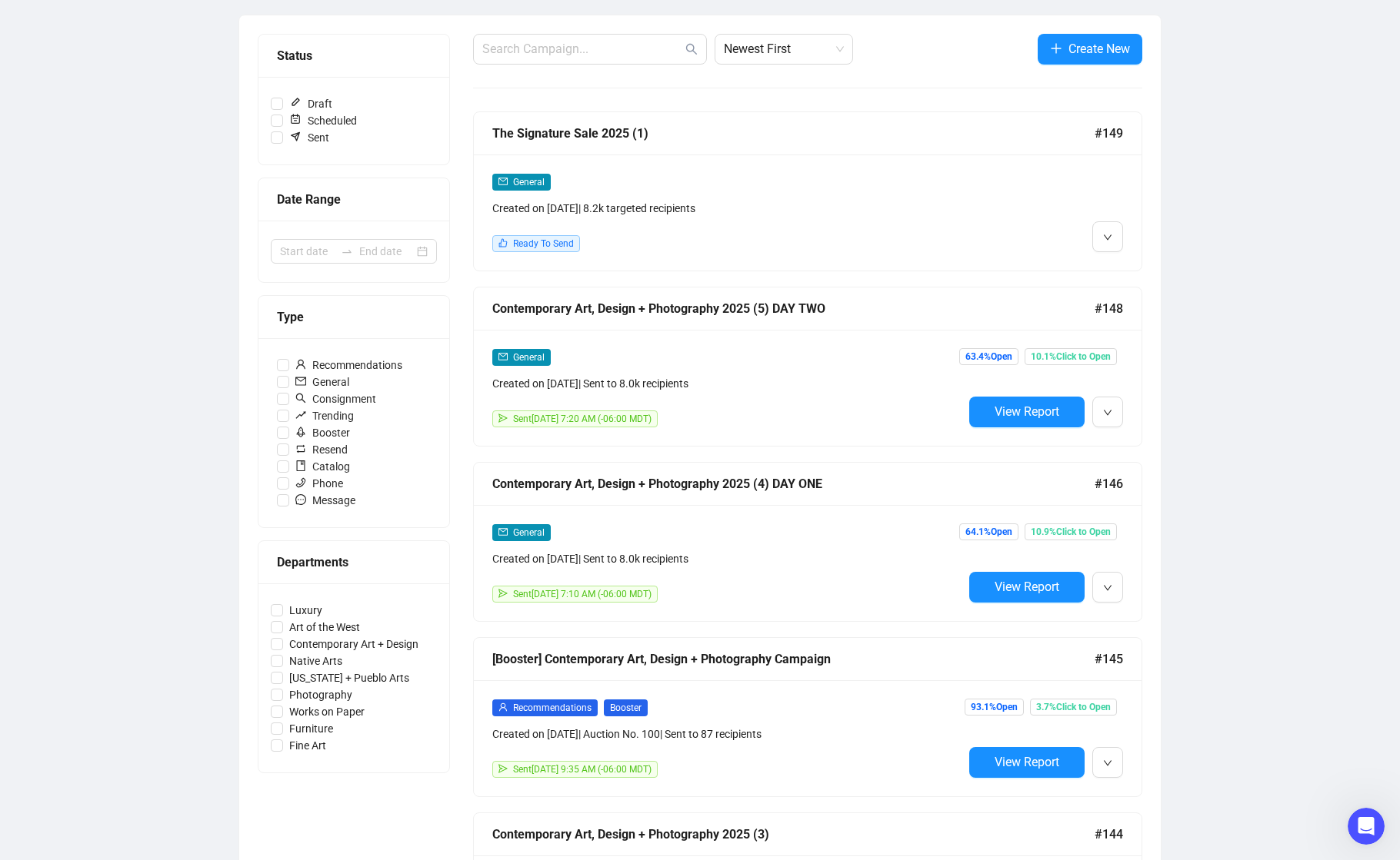
scroll to position [176, 0]
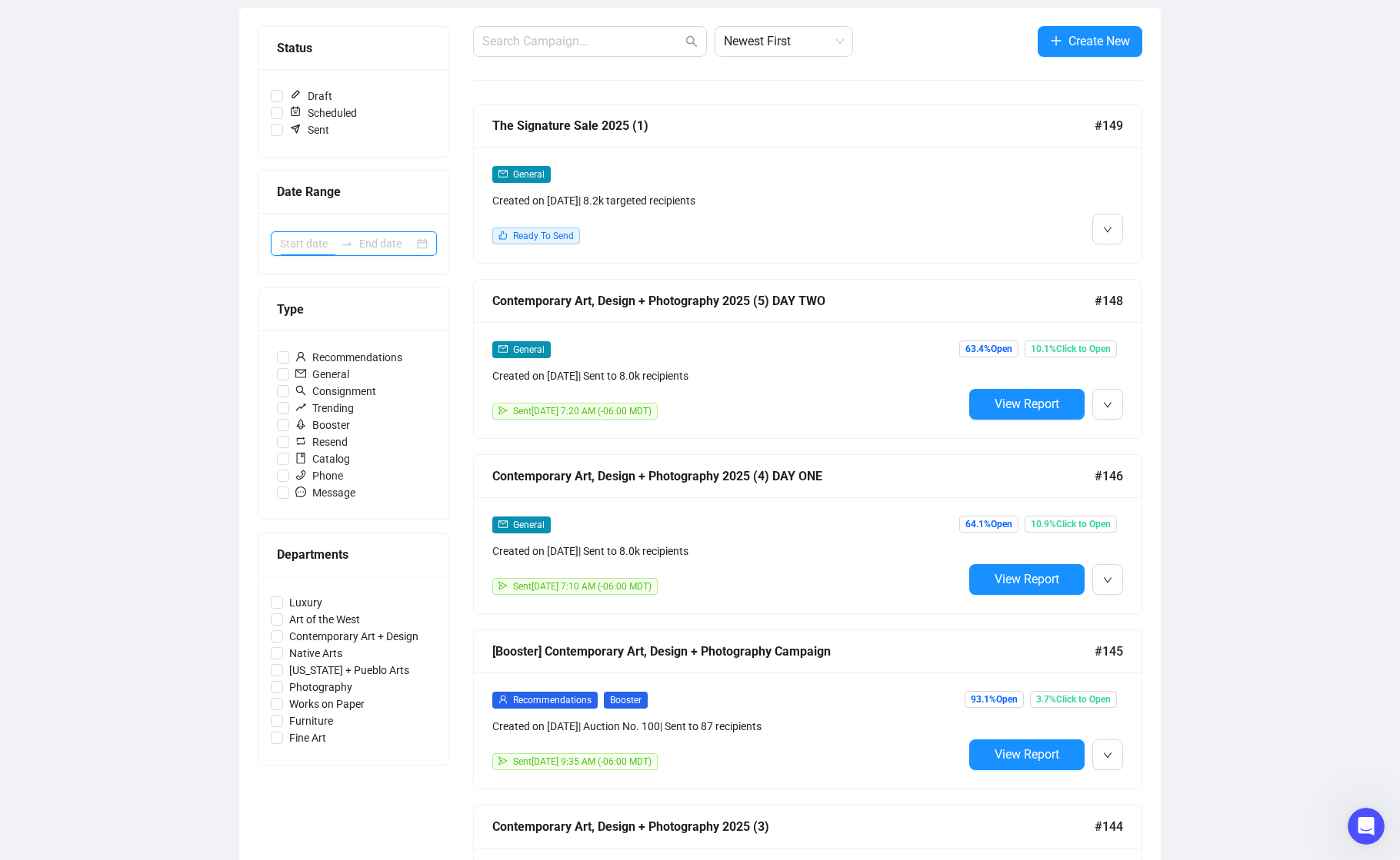
click at [310, 244] on input at bounding box center [307, 244] width 55 height 17
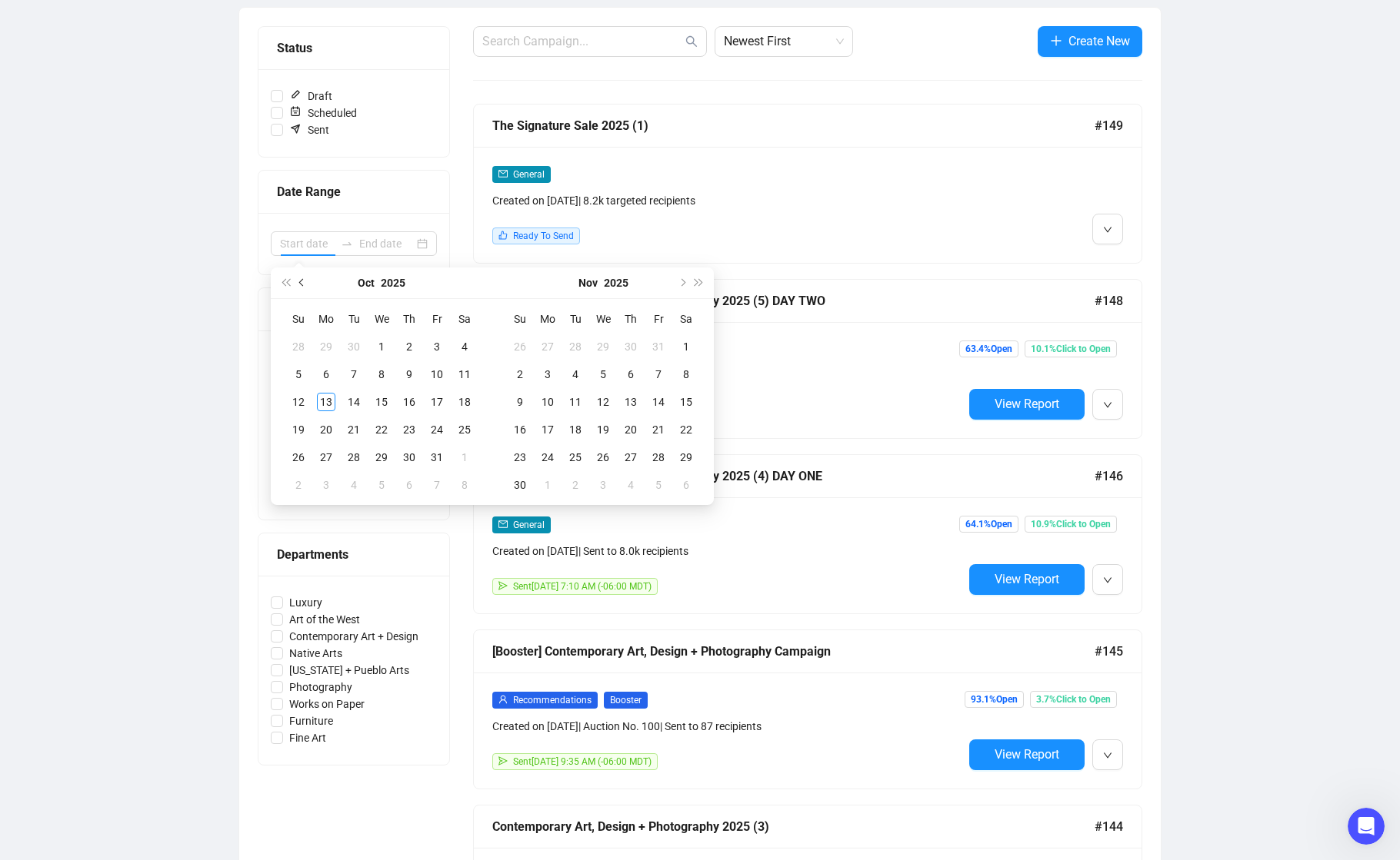
click at [301, 282] on span "Previous month (PageUp)" at bounding box center [303, 283] width 7 height 7
click at [286, 283] on span "Last year (Control + left)" at bounding box center [286, 283] width 7 height 7
type input "[DATE]"
click at [570, 345] on div "1" at bounding box center [575, 346] width 18 height 18
type input "[DATE]"
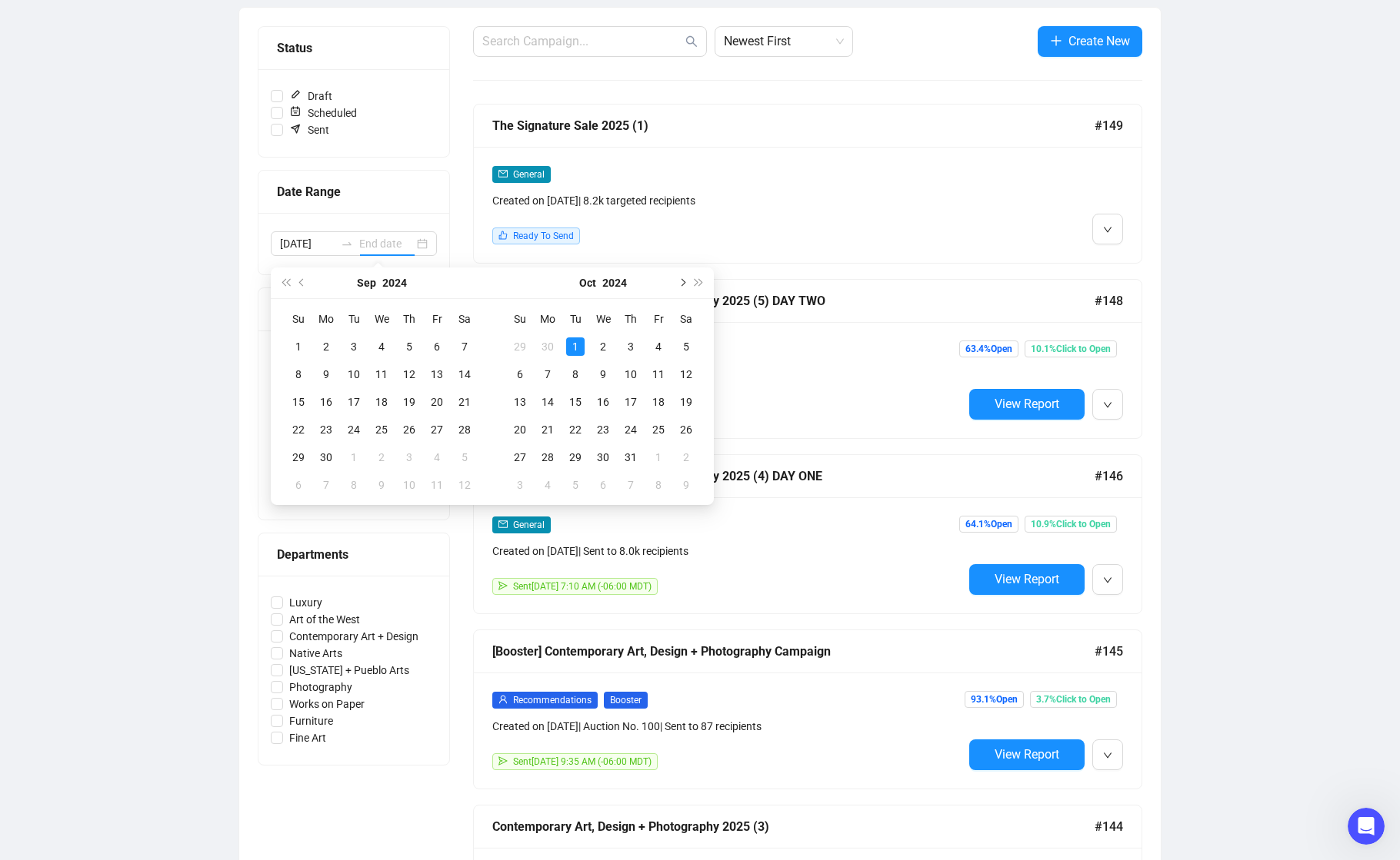
click at [681, 282] on span "Next month (PageDown)" at bounding box center [681, 283] width 7 height 7
type input "[DATE]"
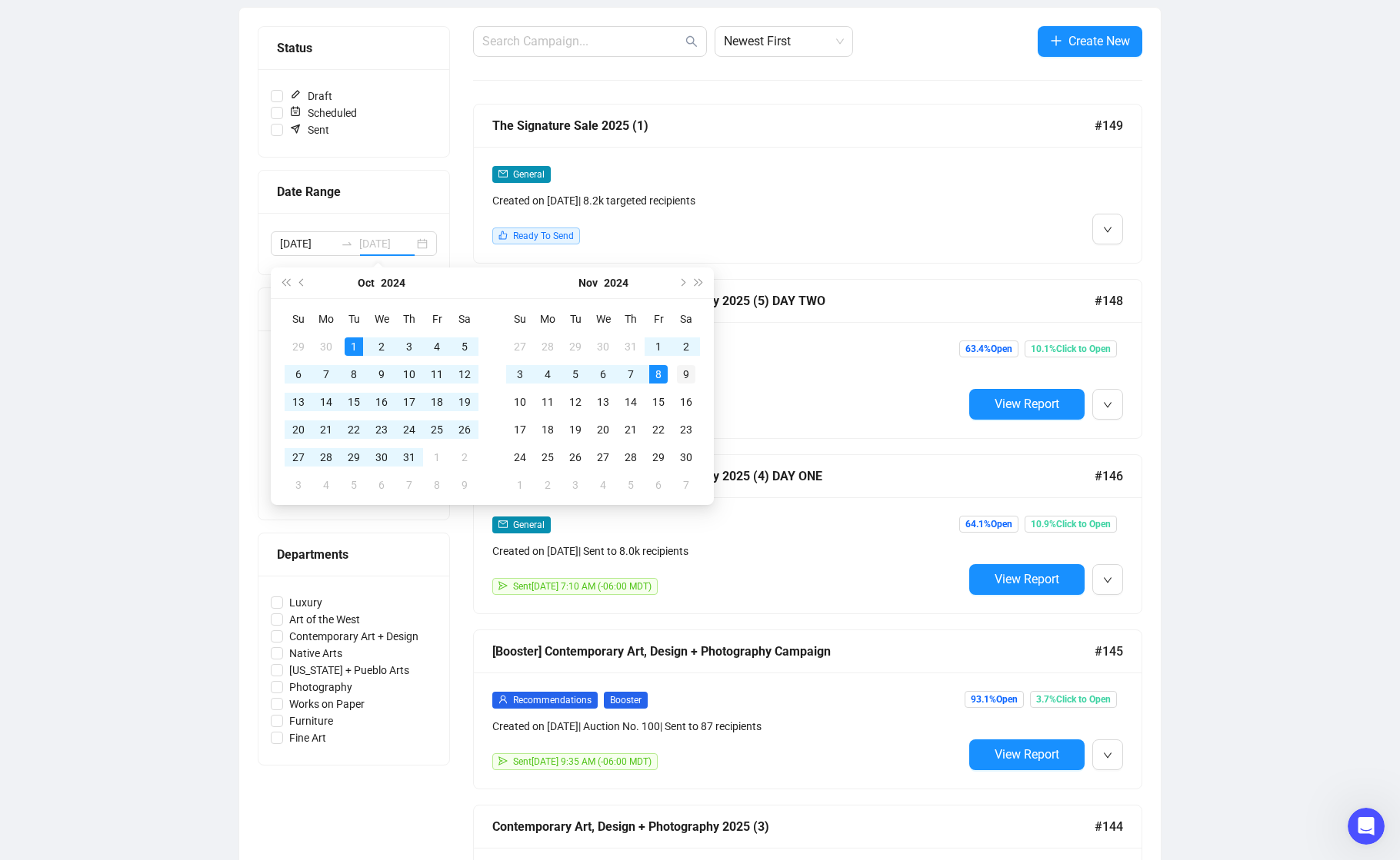
type input "[DATE]"
click at [683, 374] on div "9" at bounding box center [686, 374] width 18 height 18
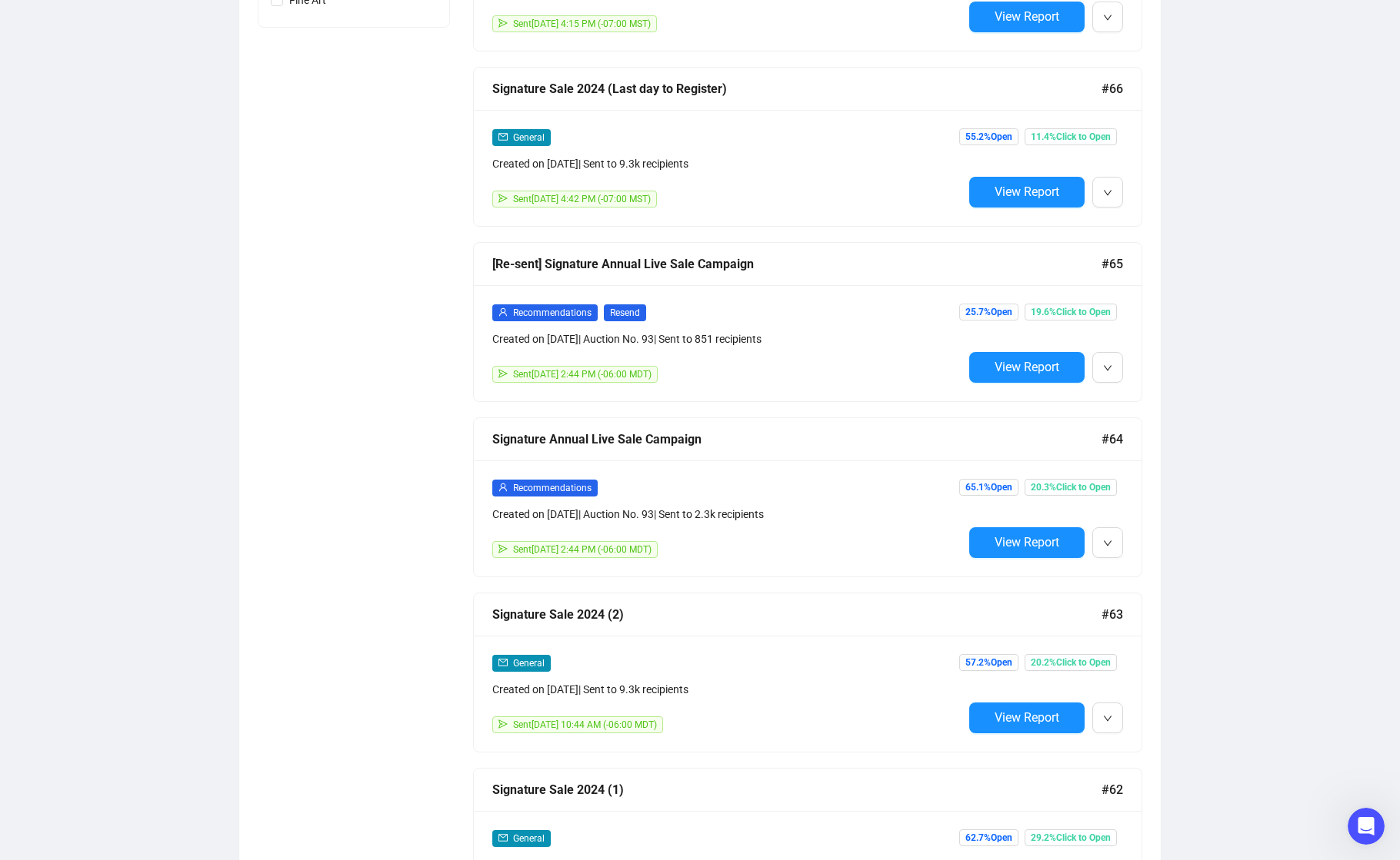
scroll to position [1012, 0]
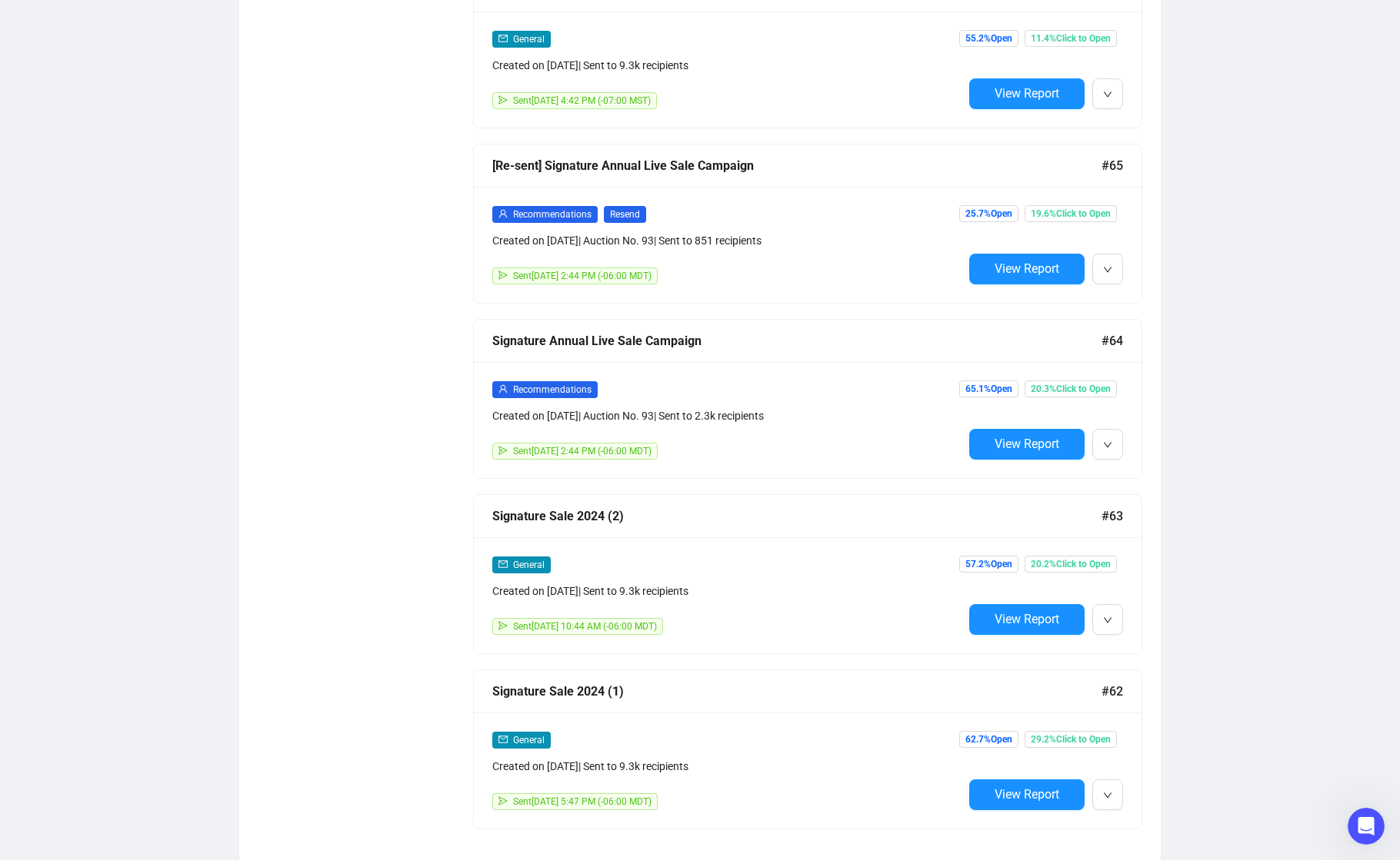
click at [589, 689] on div "Signature Sale 2024 (1)" at bounding box center [797, 691] width 609 height 19
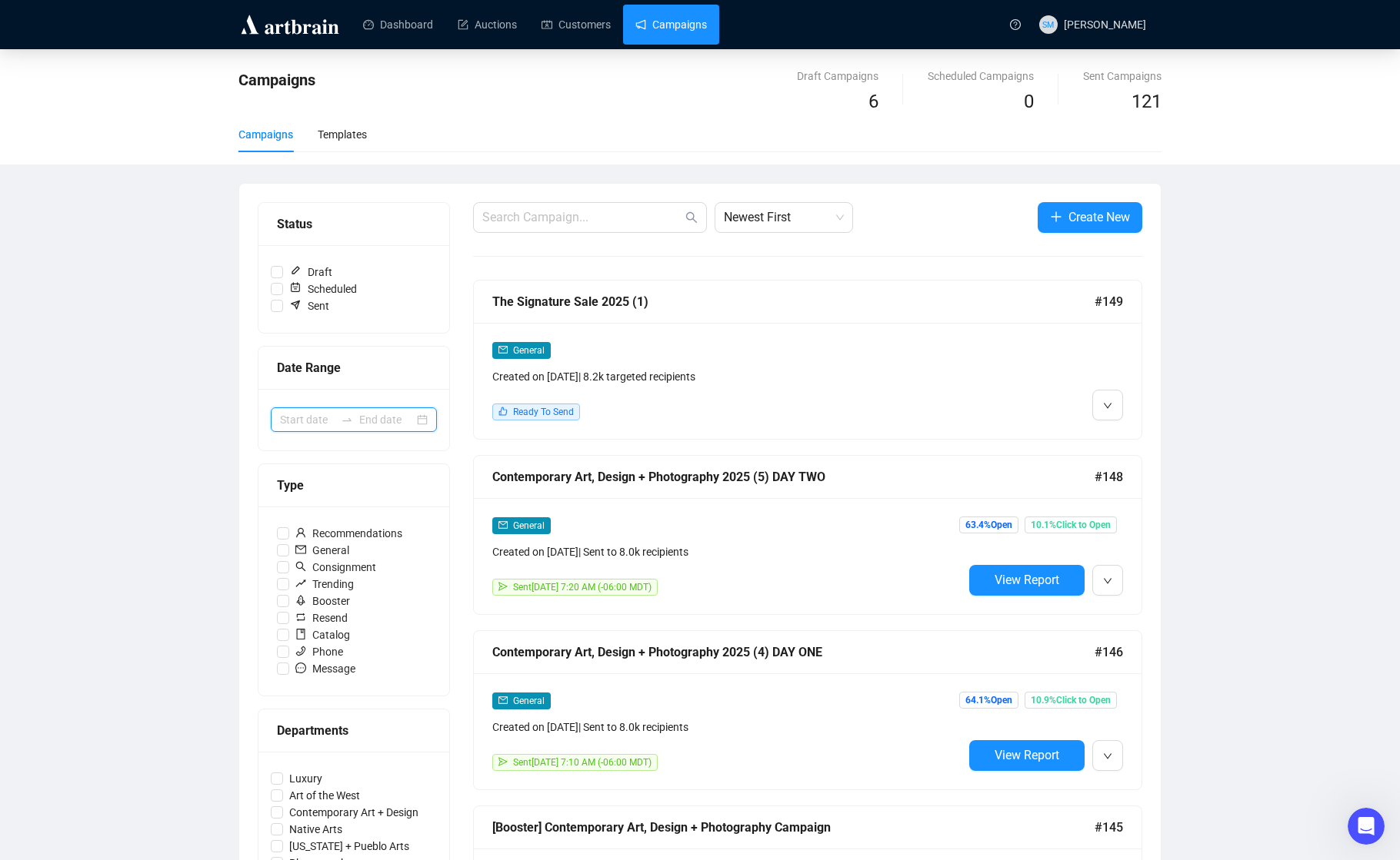
click at [305, 420] on input at bounding box center [307, 419] width 55 height 17
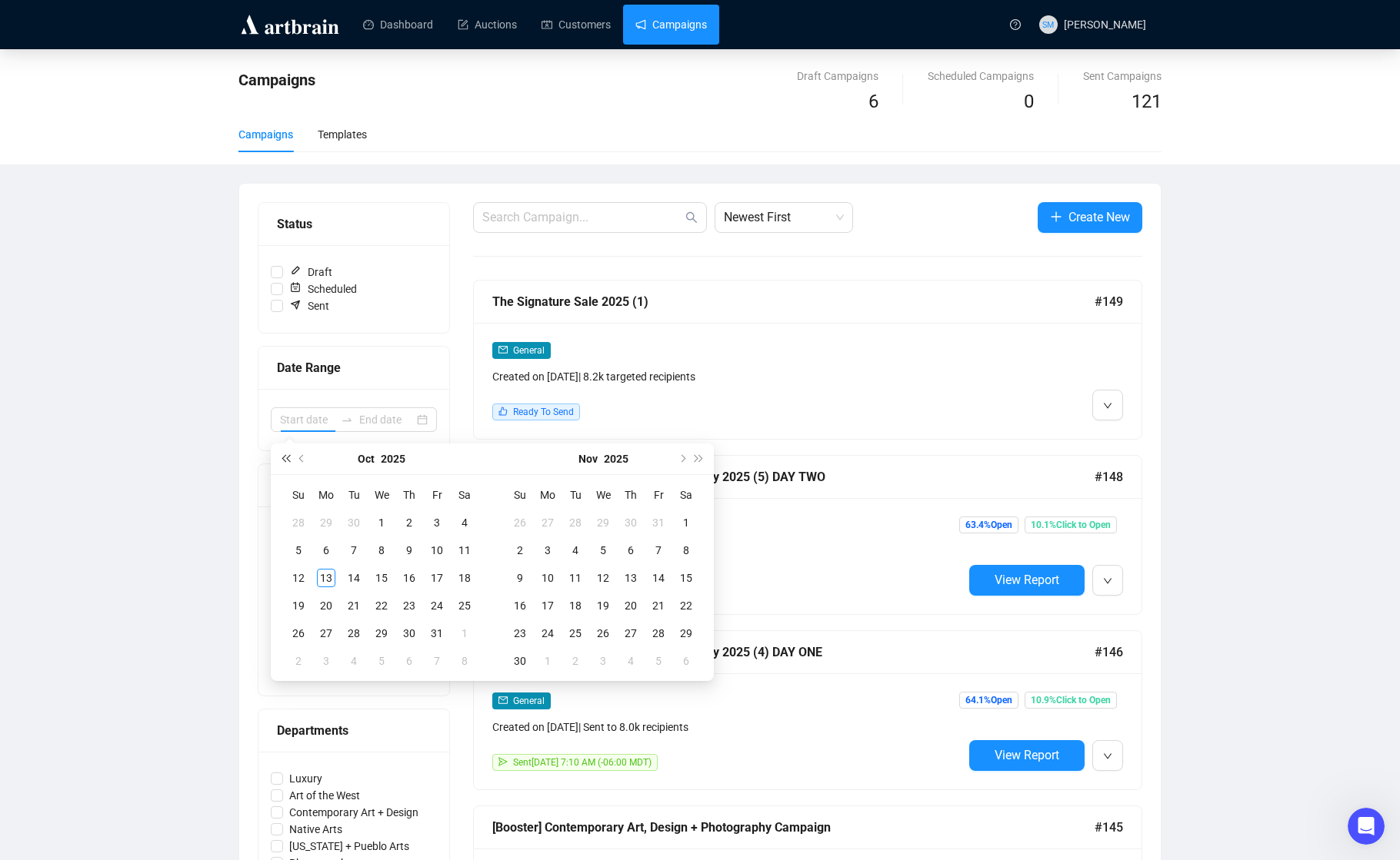
click at [284, 455] on span "Last year (Control + left)" at bounding box center [286, 459] width 7 height 7
type input "[DATE]"
click at [349, 524] on div "1" at bounding box center [354, 523] width 18 height 18
type input "[DATE]"
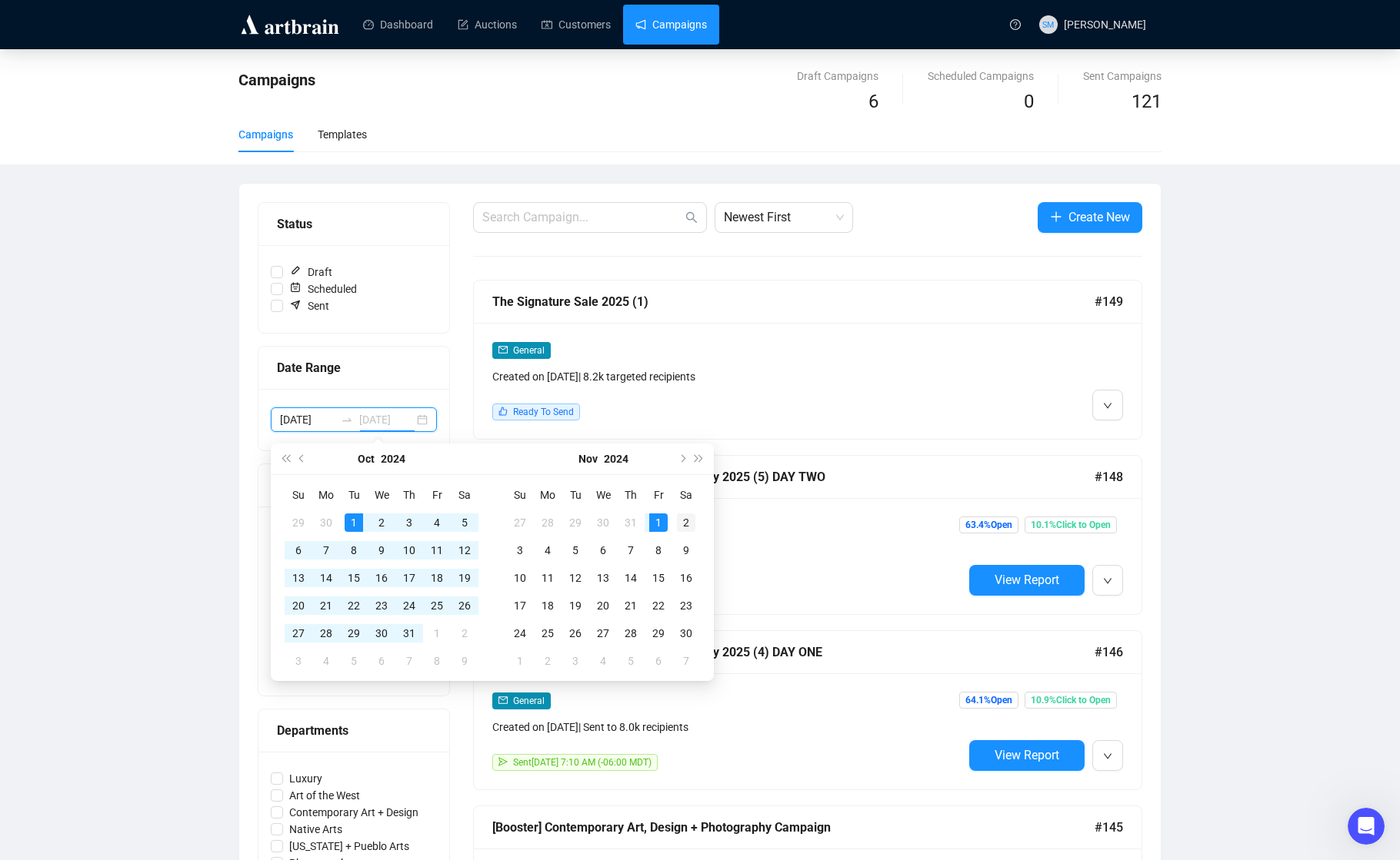
type input "[DATE]"
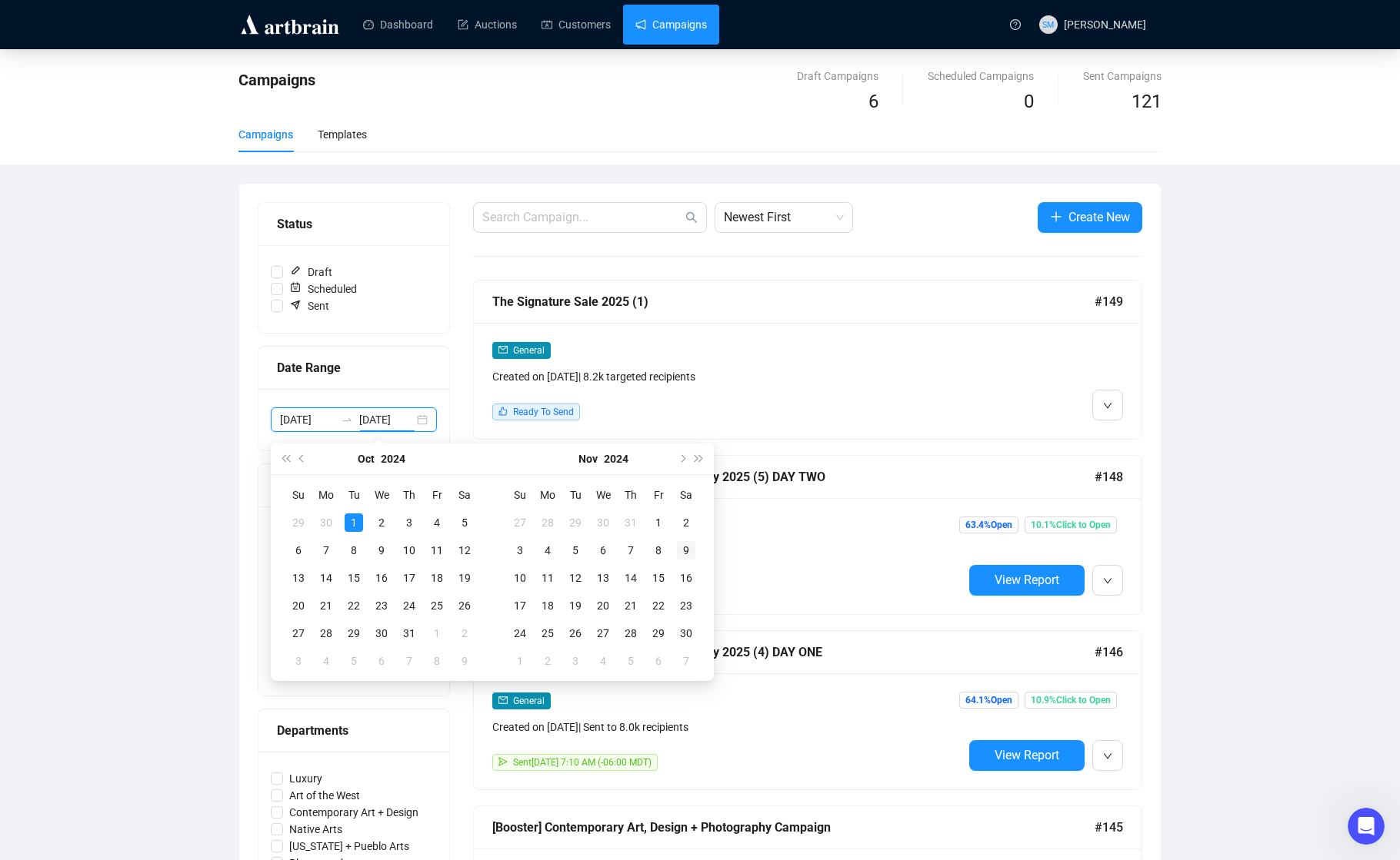
type input "[DATE]"
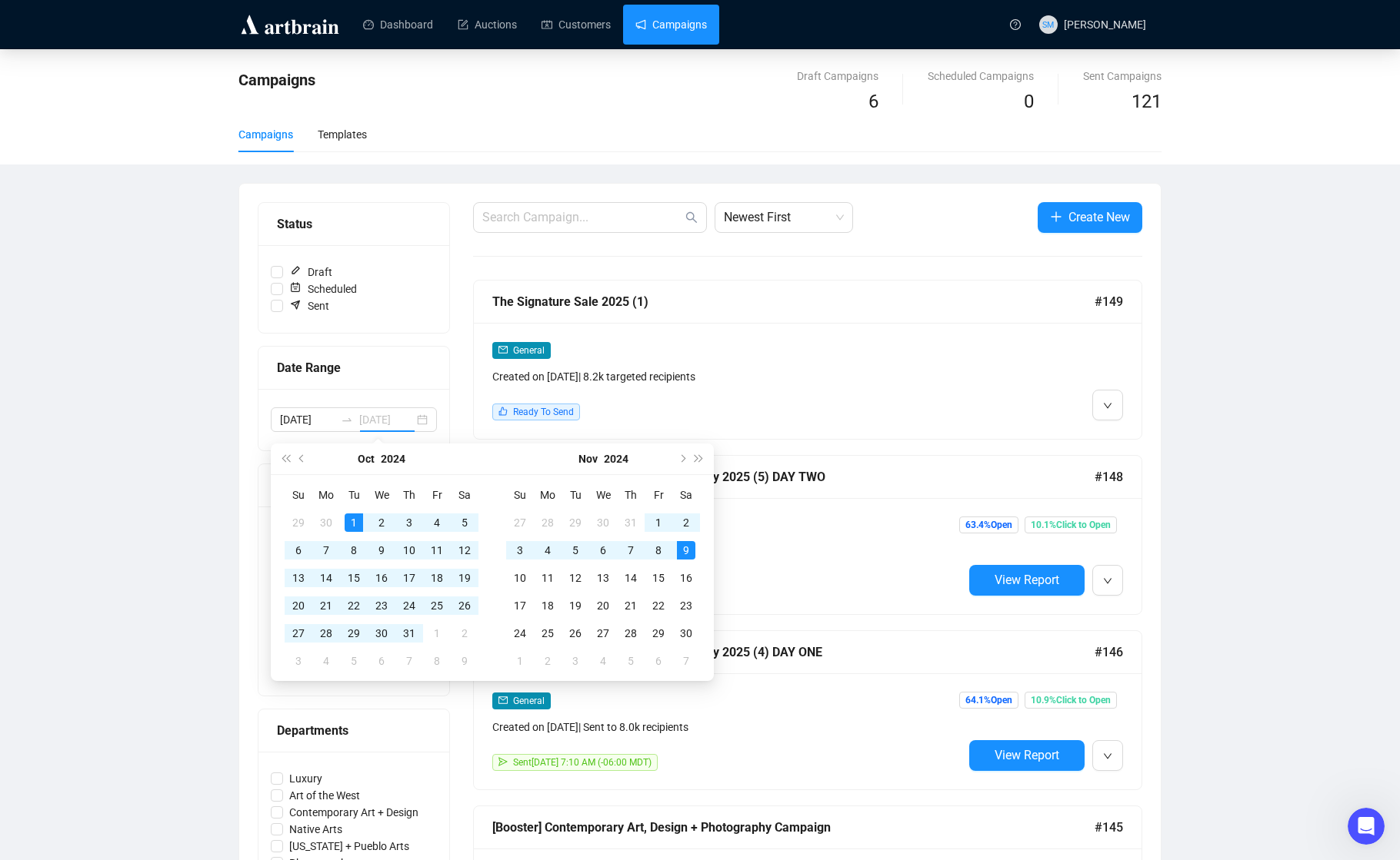
click at [686, 550] on div "9" at bounding box center [686, 551] width 18 height 18
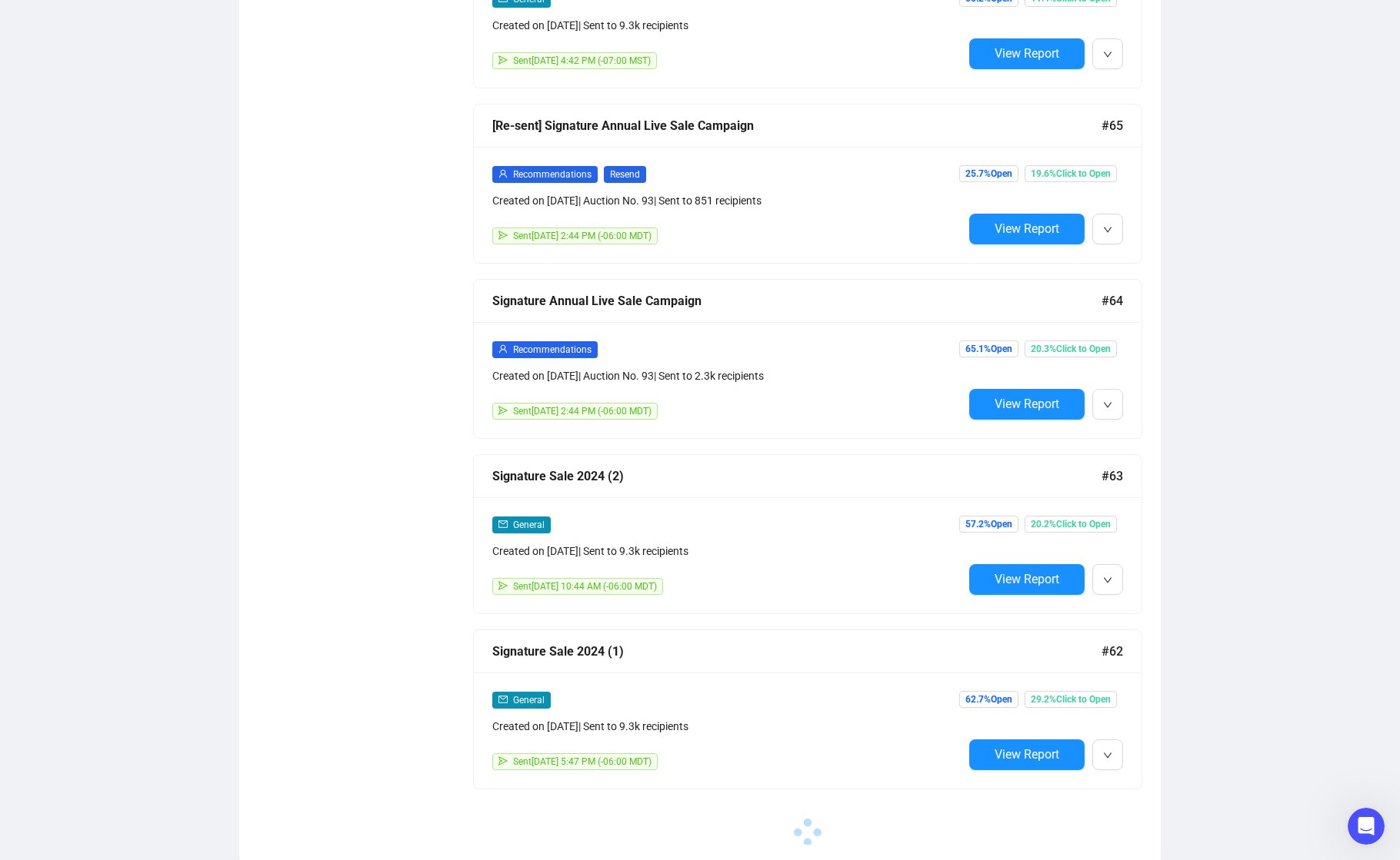
scroll to position [1012, 0]
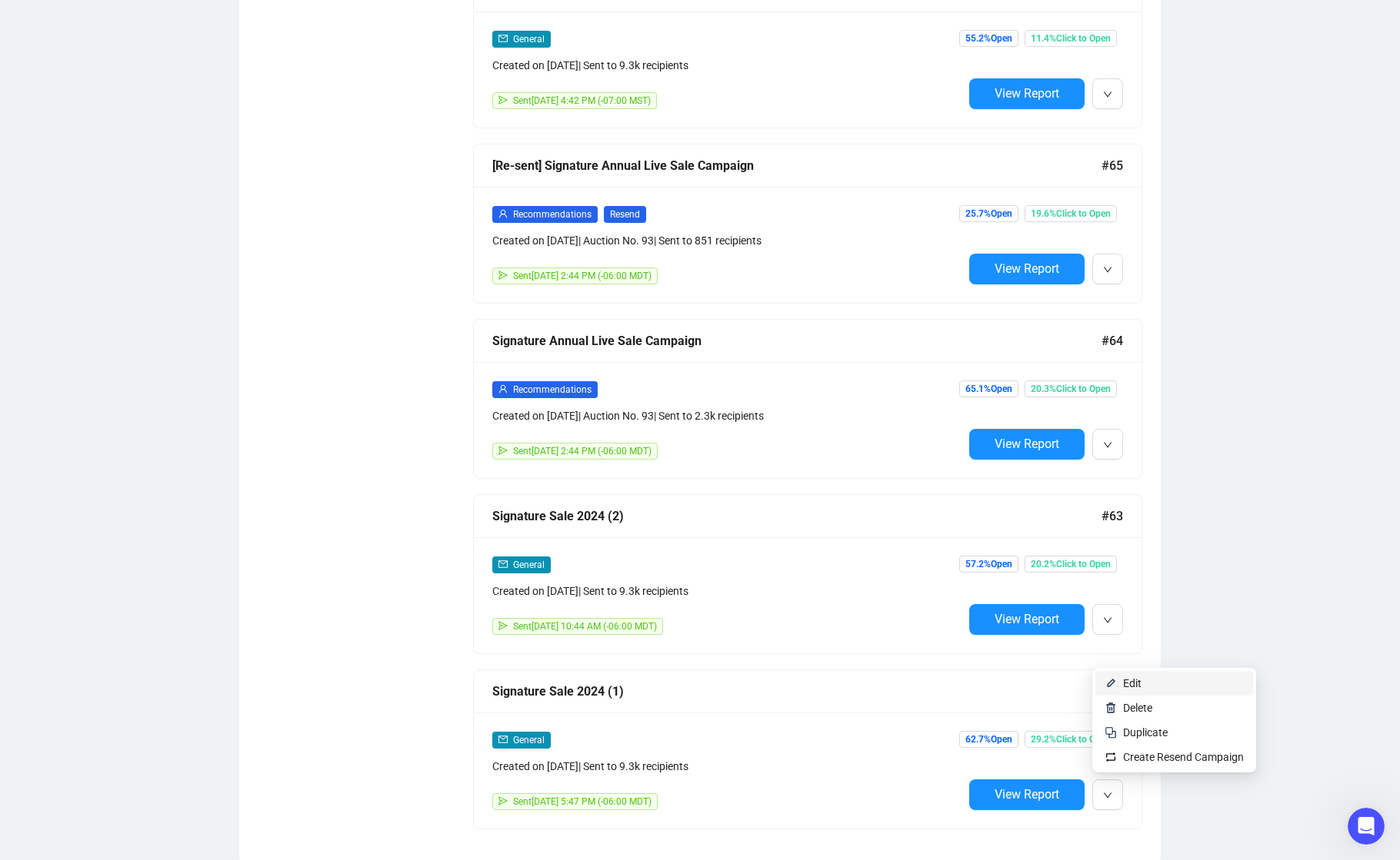
click at [1137, 686] on span "Edit" at bounding box center [1132, 683] width 18 height 12
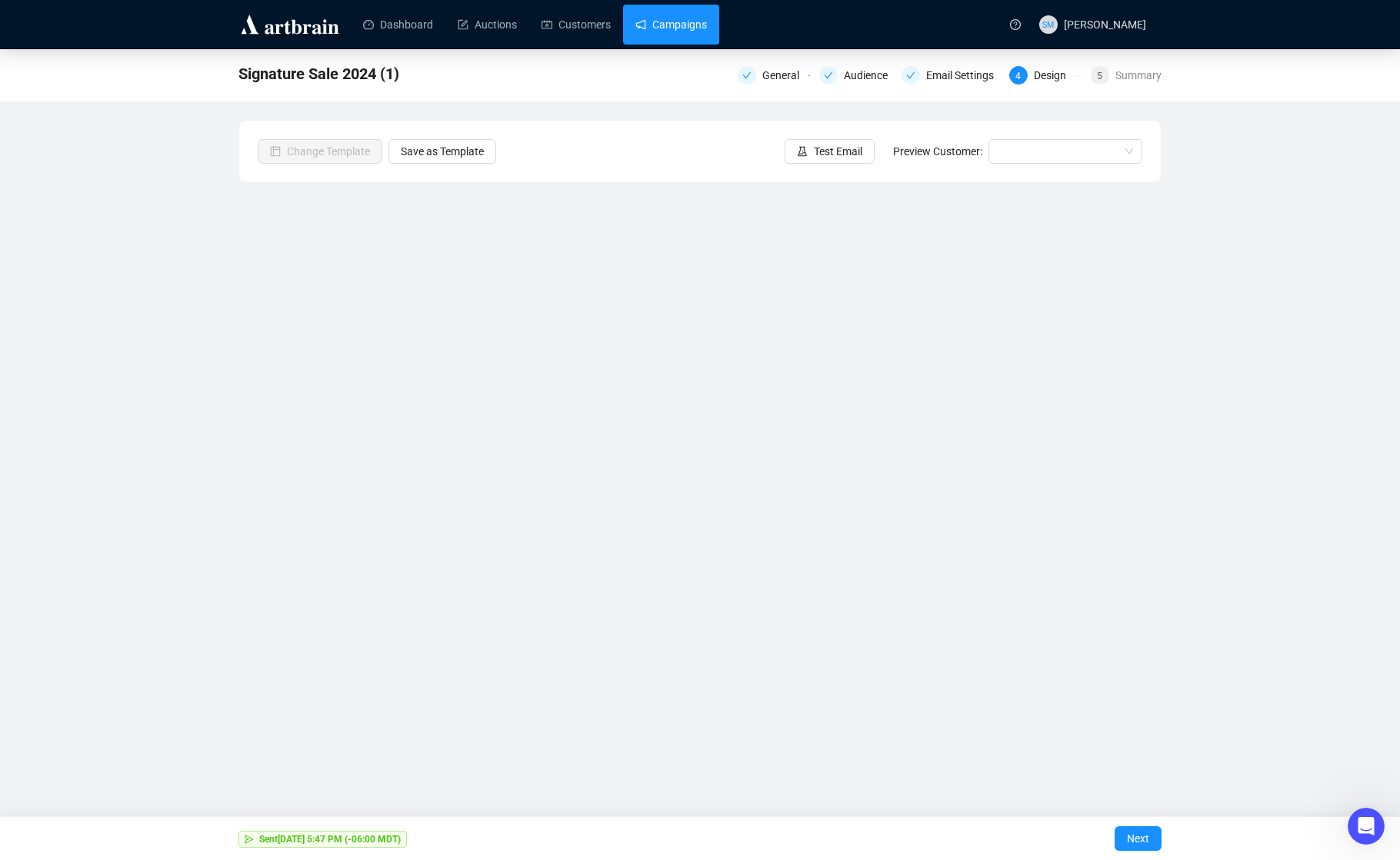
click at [694, 27] on link "Campaigns" at bounding box center [670, 24] width 71 height 40
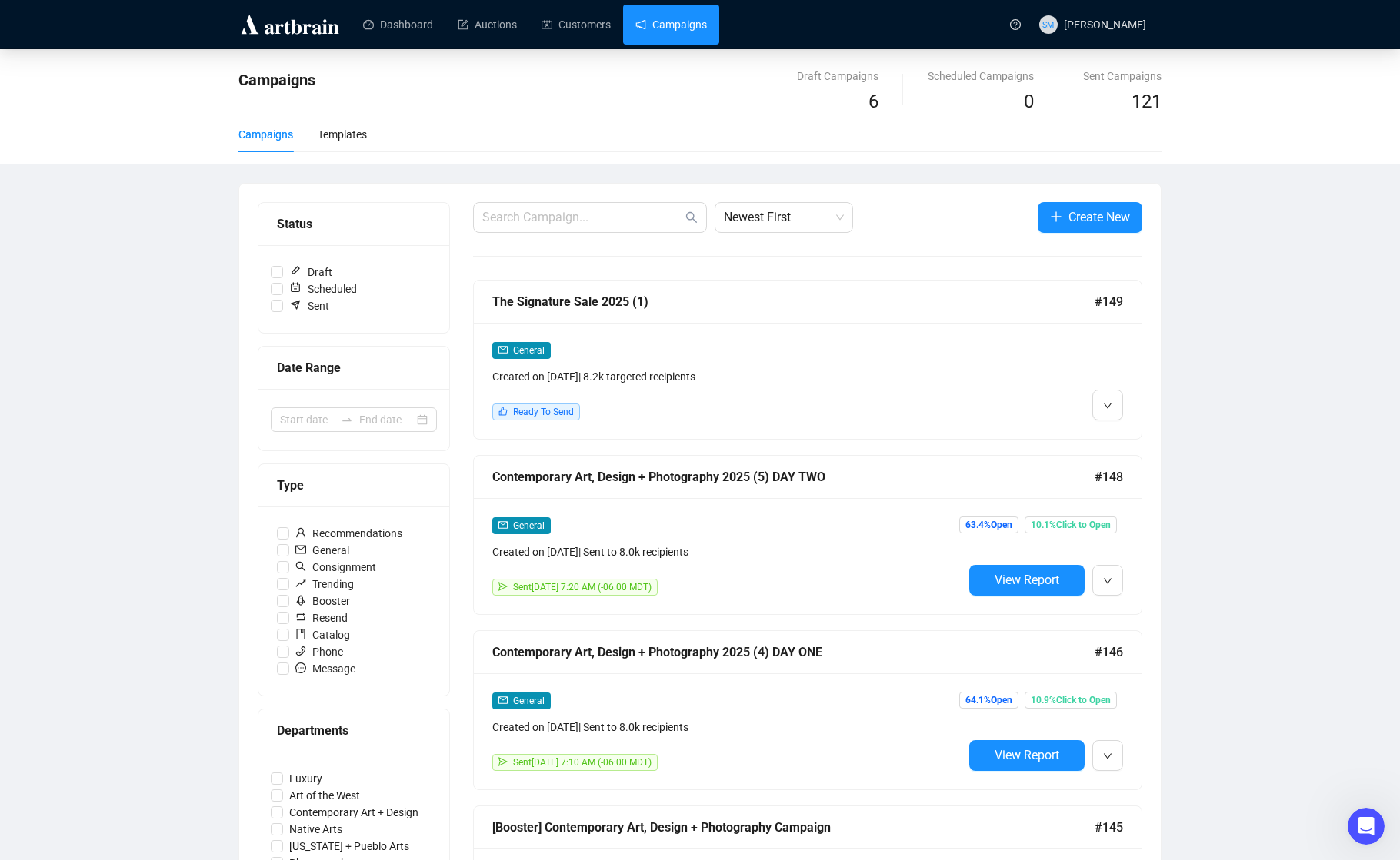
click at [540, 300] on div "The Signature Sale 2025 (1)" at bounding box center [794, 301] width 603 height 19
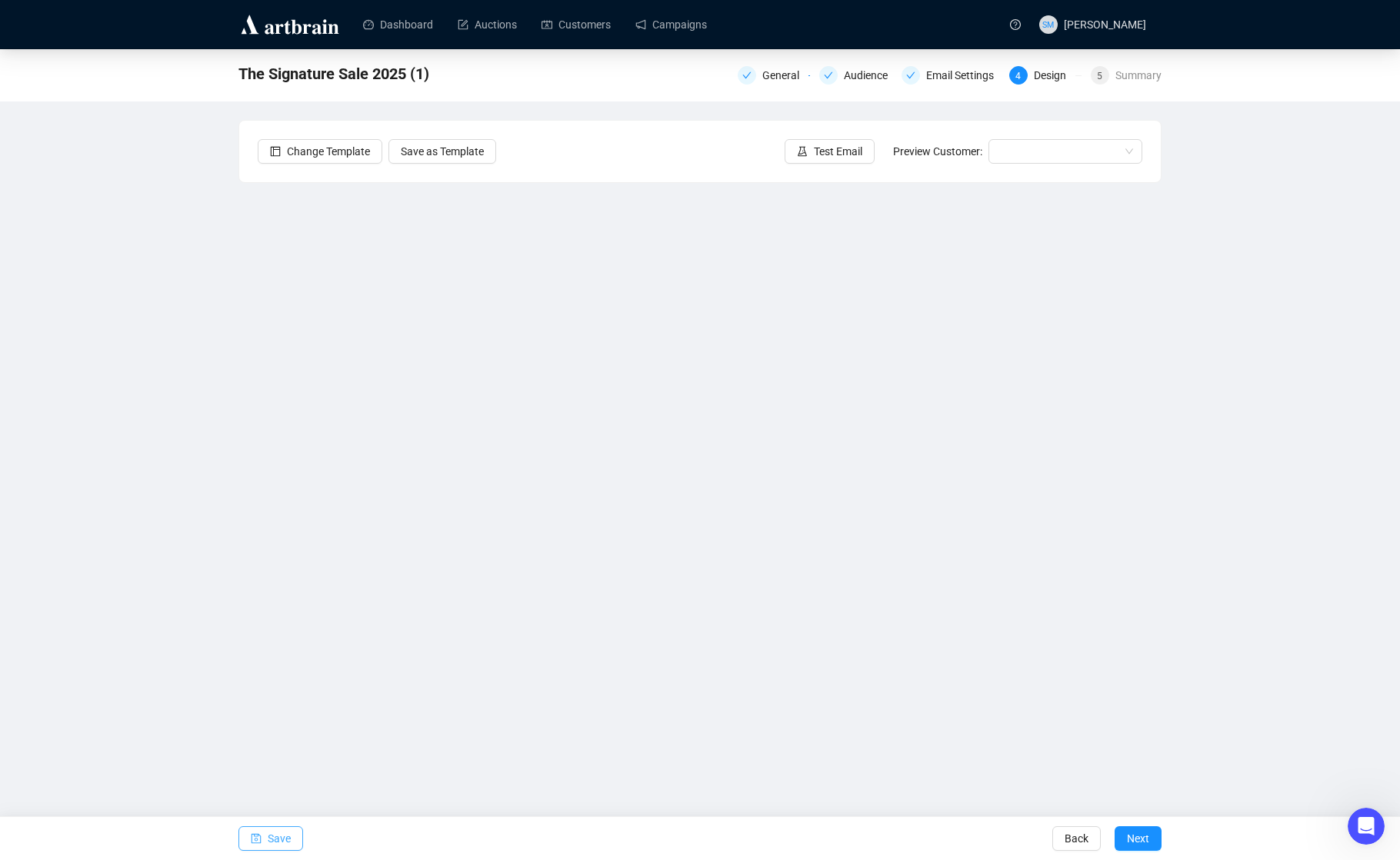
click at [286, 848] on span "Save" at bounding box center [279, 839] width 23 height 43
